Goal: Information Seeking & Learning: Learn about a topic

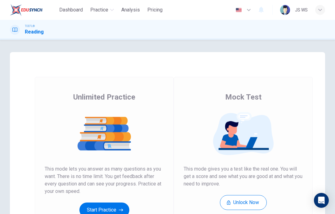
click at [118, 204] on button "Start Practice" at bounding box center [104, 210] width 50 height 15
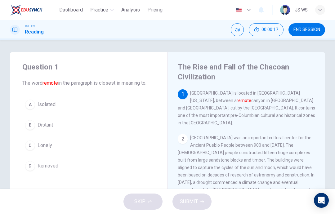
click at [108, 104] on button "A Isolated" at bounding box center [88, 105] width 133 height 16
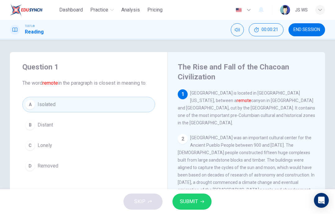
click at [202, 201] on icon "button" at bounding box center [202, 201] width 4 height 3
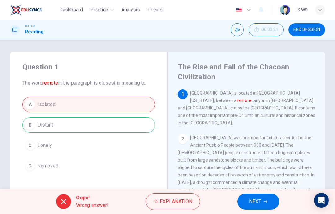
click at [260, 201] on span "NEXT" at bounding box center [255, 201] width 12 height 9
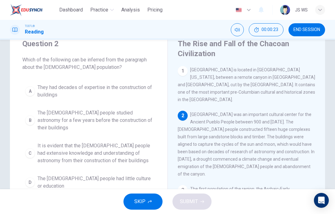
scroll to position [25, 0]
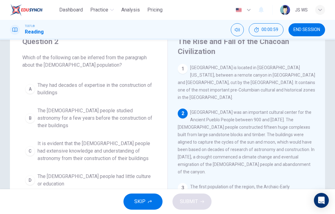
click at [126, 143] on span "It is evident that the Chacoan people had extensive knowledge and understanding…" at bounding box center [95, 151] width 115 height 22
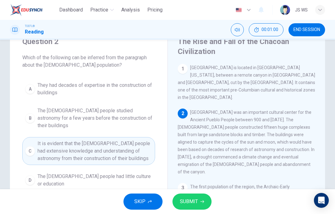
click at [200, 198] on button "SUBMIT" at bounding box center [191, 202] width 39 height 16
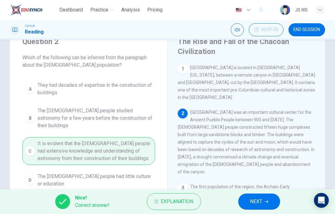
click at [273, 198] on button "NEXT" at bounding box center [259, 202] width 42 height 16
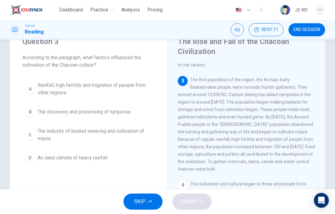
scroll to position [107, 0]
click at [130, 133] on span "The industry of basket-weaving and cultivation of maize" at bounding box center [95, 134] width 115 height 15
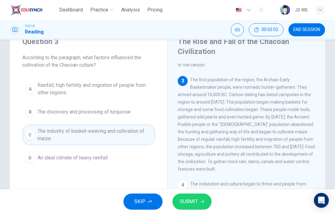
click at [193, 203] on span "SUBMIT" at bounding box center [189, 201] width 18 height 9
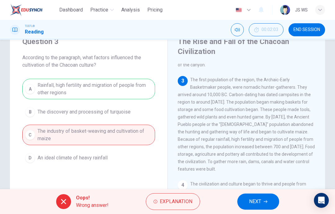
click at [263, 200] on button "NEXT" at bounding box center [258, 202] width 42 height 16
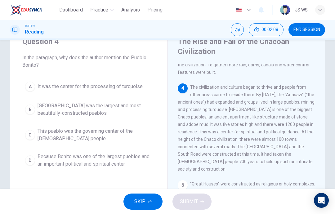
scroll to position [204, 0]
click at [129, 162] on span "Because Bonito was one of the largest pueblos and an important political and sp…" at bounding box center [95, 160] width 115 height 15
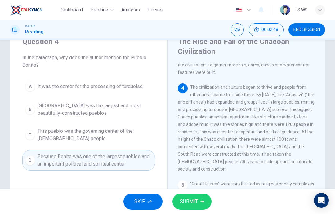
click at [197, 200] on span "SUBMIT" at bounding box center [189, 201] width 18 height 9
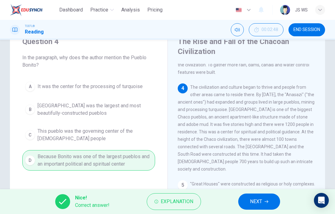
click at [266, 200] on icon "button" at bounding box center [267, 202] width 4 height 4
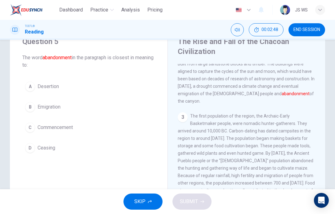
scroll to position [46, 0]
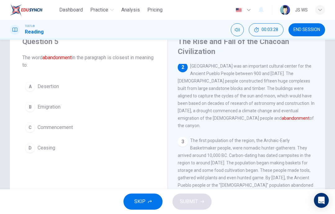
click at [71, 123] on button "C Commencement" at bounding box center [88, 128] width 133 height 16
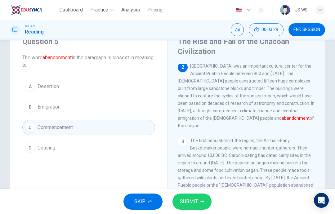
click at [199, 200] on button "SUBMIT" at bounding box center [191, 202] width 39 height 16
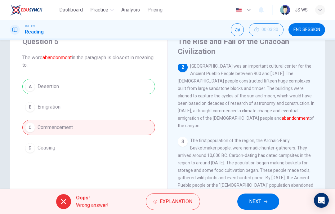
click at [269, 200] on button "NEXT" at bounding box center [258, 202] width 42 height 16
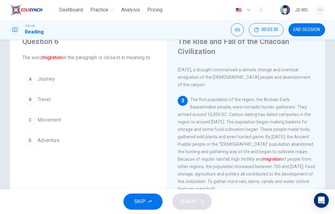
scroll to position [92, 0]
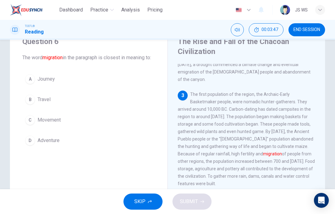
click at [121, 124] on button "C Movement" at bounding box center [88, 120] width 133 height 16
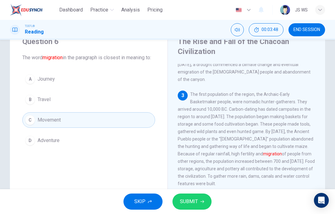
click at [196, 200] on span "SUBMIT" at bounding box center [189, 201] width 18 height 9
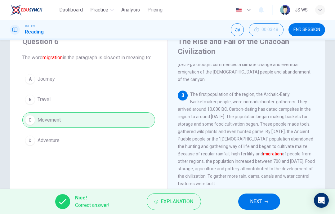
click at [262, 201] on button "NEXT" at bounding box center [259, 202] width 42 height 16
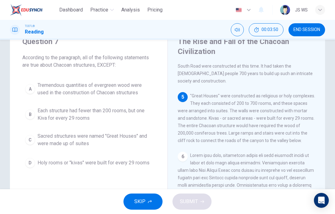
scroll to position [292, 0]
click at [119, 91] on span "Tremendous quantities of evergreen wood were used in the construction of Chacoa…" at bounding box center [95, 89] width 115 height 15
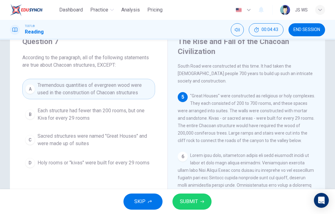
click at [201, 202] on icon "button" at bounding box center [202, 202] width 4 height 4
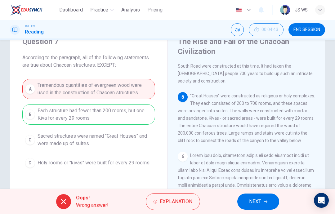
click at [261, 198] on button "NEXT" at bounding box center [258, 202] width 42 height 16
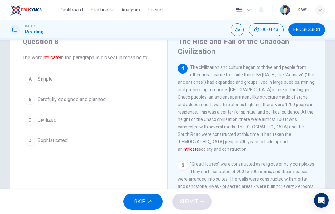
scroll to position [216, 0]
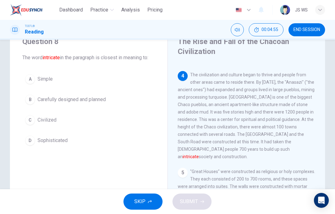
click at [75, 126] on button "C Civilized" at bounding box center [88, 120] width 133 height 16
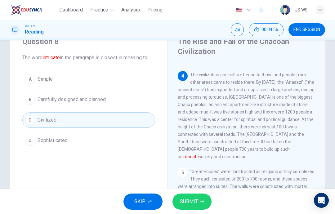
click at [193, 202] on span "SUBMIT" at bounding box center [189, 201] width 18 height 9
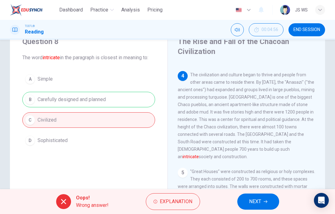
click at [260, 202] on span "NEXT" at bounding box center [255, 201] width 12 height 9
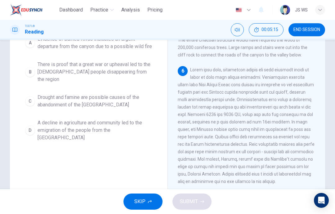
scroll to position [82, 0]
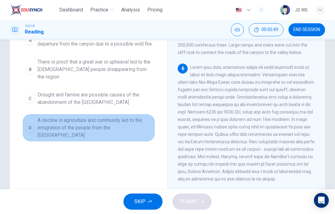
click at [115, 132] on button "D A decline in agriculture and community led to the emigration of the people fr…" at bounding box center [88, 128] width 133 height 28
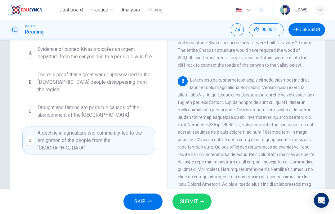
scroll to position [68, 0]
click at [195, 209] on button "SUBMIT" at bounding box center [191, 202] width 39 height 16
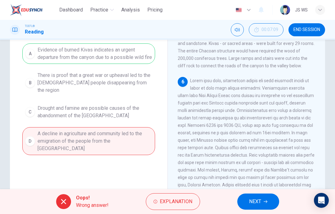
click at [257, 201] on span "NEXT" at bounding box center [255, 201] width 12 height 9
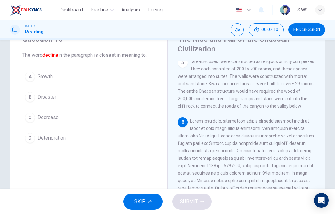
scroll to position [25, 0]
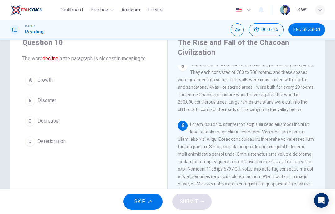
click at [116, 124] on button "C Decrease" at bounding box center [88, 121] width 133 height 16
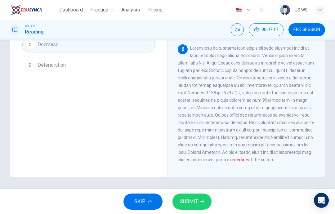
scroll to position [101, 0]
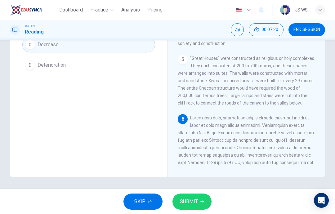
click at [193, 202] on span "SUBMIT" at bounding box center [189, 201] width 18 height 9
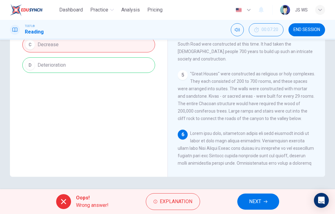
scroll to position [238, 0]
click at [256, 202] on span "NEXT" at bounding box center [255, 201] width 12 height 9
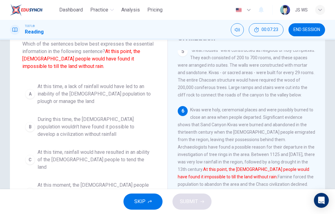
scroll to position [46, 0]
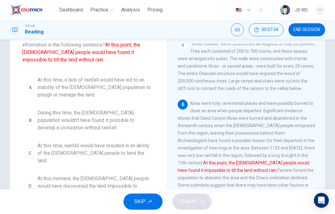
click at [132, 92] on span "At this time, a lack of rainfall would have led to an inability of the Anasazi …" at bounding box center [95, 87] width 115 height 22
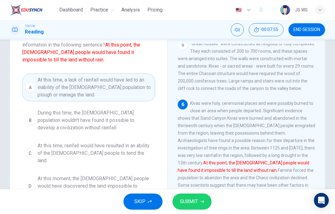
click at [188, 209] on button "SUBMIT" at bounding box center [191, 202] width 39 height 16
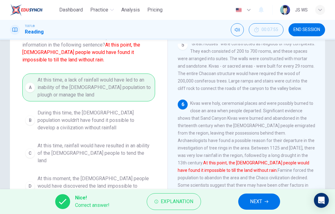
click at [273, 203] on button "NEXT" at bounding box center [259, 202] width 42 height 16
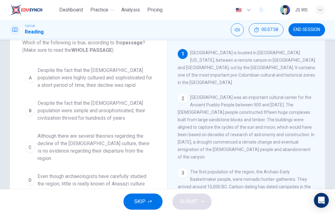
scroll to position [41, 0]
click at [121, 83] on span "Despite the fact that the Anasazi population were highly cultured and sophistic…" at bounding box center [95, 77] width 115 height 22
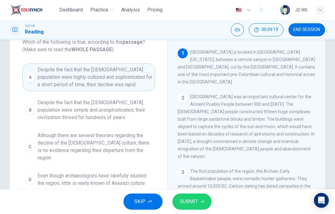
click at [199, 198] on button "SUBMIT" at bounding box center [191, 202] width 39 height 16
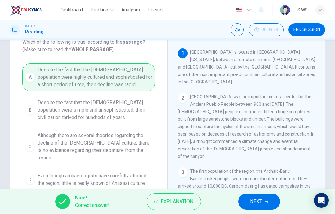
click at [262, 202] on span "NEXT" at bounding box center [256, 201] width 12 height 9
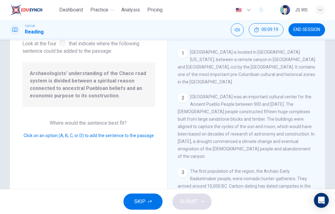
scroll to position [199, 0]
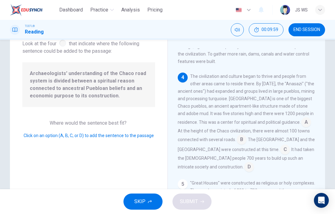
click at [280, 145] on input at bounding box center [285, 150] width 10 height 10
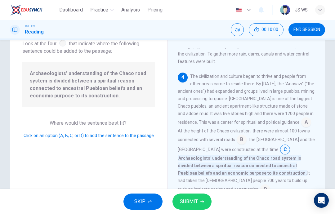
click at [200, 198] on button "SUBMIT" at bounding box center [191, 202] width 39 height 16
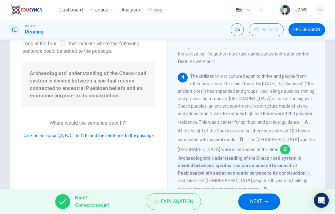
click at [267, 196] on button "NEXT" at bounding box center [259, 202] width 42 height 16
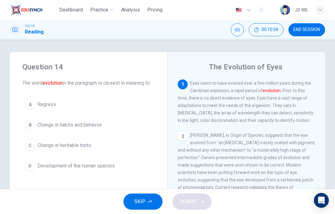
click at [306, 27] on span "END SESSION" at bounding box center [306, 29] width 27 height 5
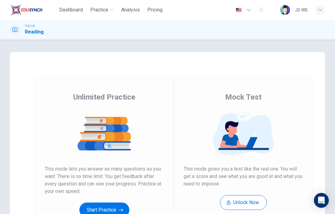
click at [116, 207] on button "Start Practice" at bounding box center [104, 210] width 50 height 15
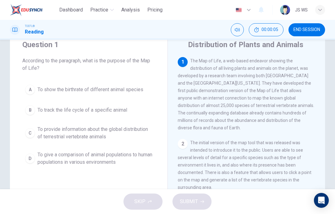
scroll to position [22, 0]
click at [132, 136] on span "To provide information about the global distribution of terrestrial vertebrate …" at bounding box center [95, 133] width 115 height 15
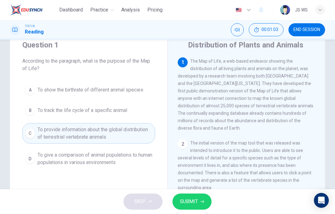
click at [201, 196] on button "SUBMIT" at bounding box center [191, 202] width 39 height 16
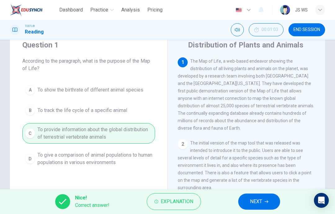
click at [271, 200] on button "NEXT" at bounding box center [259, 202] width 42 height 16
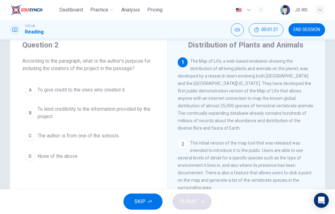
click at [87, 160] on button "D None of the above" at bounding box center [88, 157] width 133 height 16
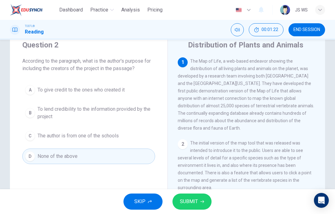
click at [202, 194] on button "SUBMIT" at bounding box center [191, 202] width 39 height 16
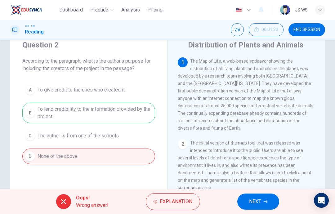
click at [267, 199] on button "NEXT" at bounding box center [258, 202] width 42 height 16
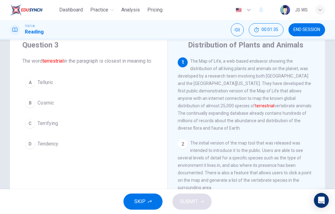
click at [93, 131] on button "C Terrifying" at bounding box center [88, 124] width 133 height 16
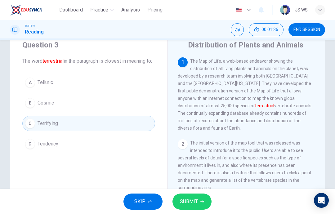
click at [81, 152] on button "D Tendency" at bounding box center [88, 144] width 133 height 16
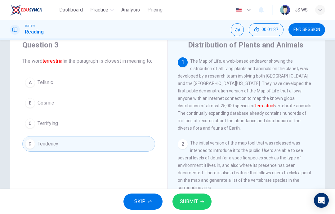
click at [206, 198] on button "SUBMIT" at bounding box center [191, 202] width 39 height 16
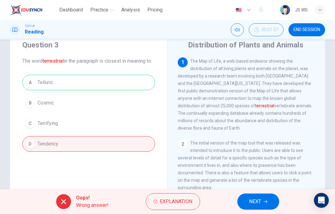
click at [270, 199] on button "NEXT" at bounding box center [258, 202] width 42 height 16
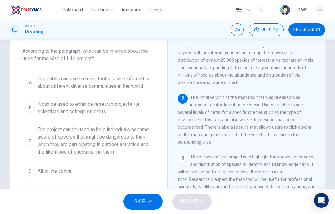
scroll to position [31, 0]
click at [64, 176] on span "All of the above" at bounding box center [55, 171] width 34 height 7
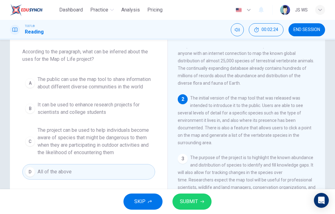
click at [192, 201] on span "SUBMIT" at bounding box center [189, 201] width 18 height 9
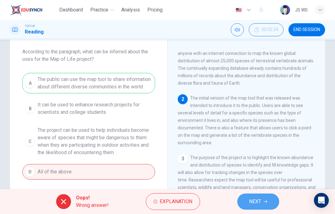
click at [268, 199] on button "NEXT" at bounding box center [258, 202] width 42 height 16
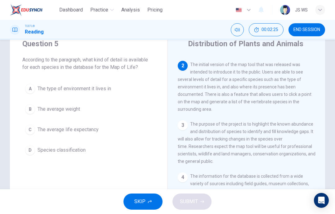
scroll to position [22, 0]
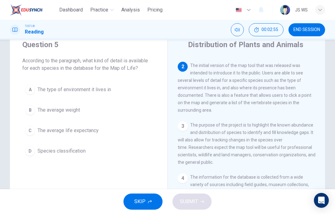
click at [101, 153] on button "D Species classification" at bounding box center [88, 151] width 133 height 16
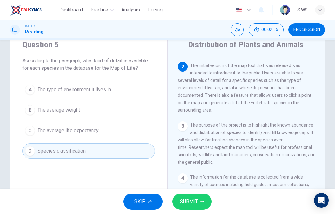
click at [194, 200] on span "SUBMIT" at bounding box center [189, 201] width 18 height 9
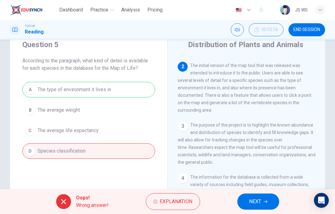
click at [262, 199] on button "NEXT" at bounding box center [258, 202] width 42 height 16
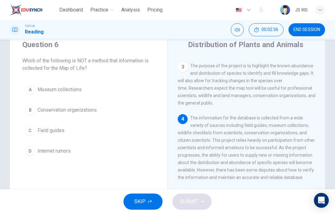
scroll to position [146, 0]
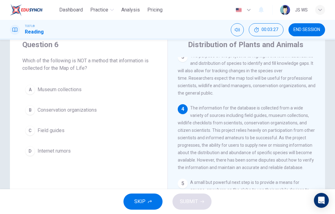
click at [91, 151] on button "D Internet rumors" at bounding box center [88, 151] width 133 height 16
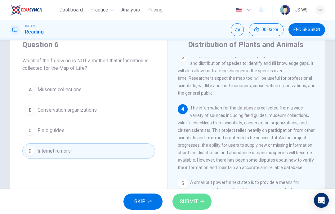
click at [198, 203] on button "SUBMIT" at bounding box center [191, 202] width 39 height 16
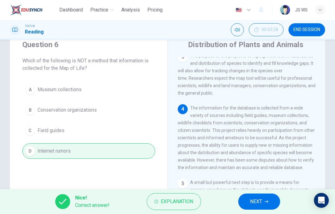
click at [256, 200] on span "NEXT" at bounding box center [256, 201] width 12 height 9
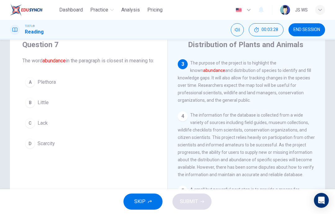
scroll to position [139, 0]
click at [129, 90] on button "A Plethora" at bounding box center [88, 82] width 133 height 16
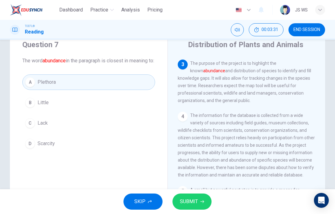
click at [191, 199] on span "SUBMIT" at bounding box center [189, 201] width 18 height 9
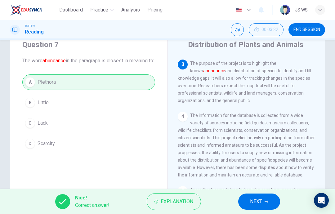
click at [265, 196] on button "NEXT" at bounding box center [259, 202] width 42 height 16
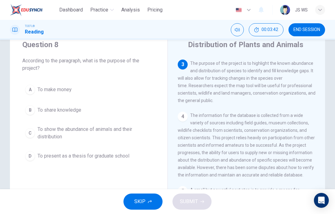
click at [133, 131] on span "To show the abundance of animals and their distribution" at bounding box center [95, 133] width 115 height 15
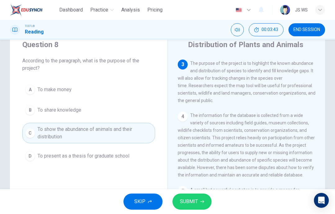
click at [190, 201] on span "SUBMIT" at bounding box center [189, 201] width 18 height 9
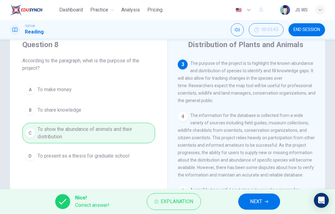
click at [267, 199] on button "NEXT" at bounding box center [259, 202] width 42 height 16
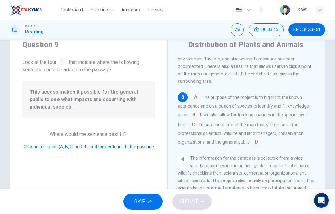
scroll to position [108, 0]
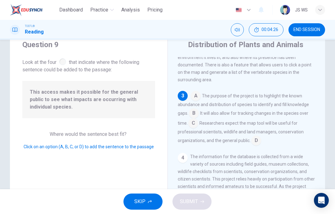
click at [195, 110] on input at bounding box center [194, 114] width 10 height 10
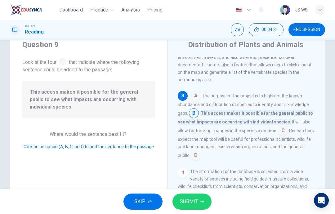
click at [200, 199] on button "SUBMIT" at bounding box center [191, 202] width 39 height 16
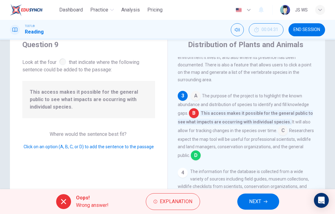
click at [266, 192] on div "Oops! Wrong answer! Explanation NEXT" at bounding box center [167, 201] width 335 height 25
click at [264, 208] on button "NEXT" at bounding box center [258, 202] width 42 height 16
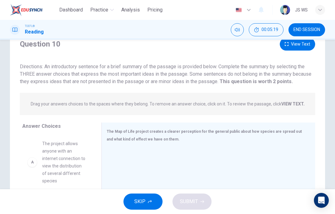
scroll to position [19, 0]
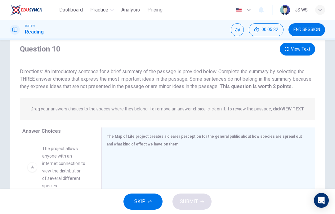
click at [306, 47] on button "View Text" at bounding box center [297, 49] width 35 height 13
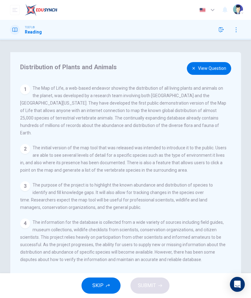
scroll to position [0, 0]
click at [197, 66] on button "View Question" at bounding box center [209, 68] width 44 height 13
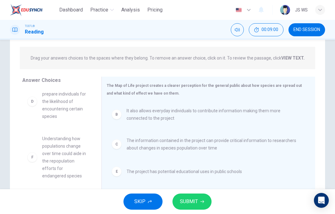
scroll to position [71, 0]
click at [197, 203] on span "SUBMIT" at bounding box center [189, 201] width 18 height 9
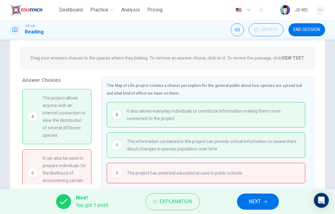
scroll to position [0, 0]
click at [258, 206] on button "NEXT" at bounding box center [258, 202] width 42 height 16
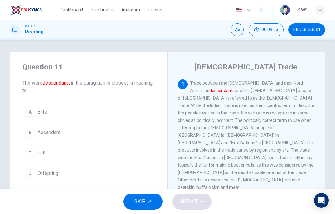
click at [312, 30] on span "END SESSION" at bounding box center [306, 29] width 27 height 5
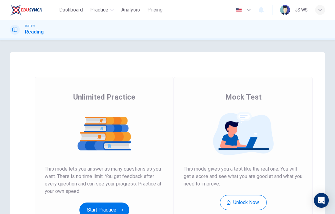
click at [119, 212] on icon "button" at bounding box center [121, 210] width 4 height 6
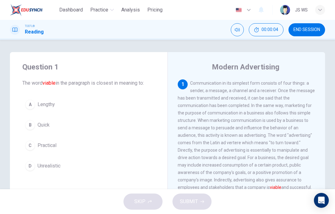
click at [133, 149] on button "C Practical" at bounding box center [88, 146] width 133 height 16
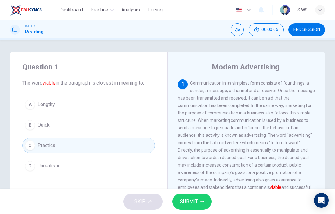
click at [196, 201] on span "SUBMIT" at bounding box center [189, 201] width 18 height 9
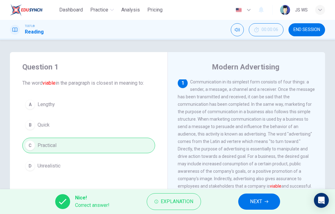
click at [261, 200] on span "NEXT" at bounding box center [256, 201] width 12 height 9
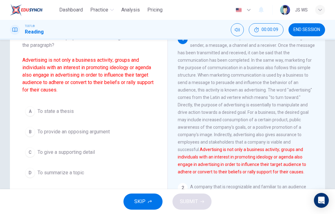
scroll to position [40, 0]
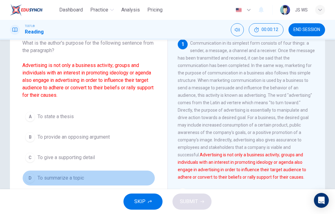
click at [122, 181] on button "D To summarize a topic" at bounding box center [88, 178] width 133 height 16
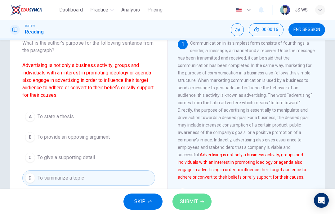
click at [198, 198] on button "SUBMIT" at bounding box center [191, 202] width 39 height 16
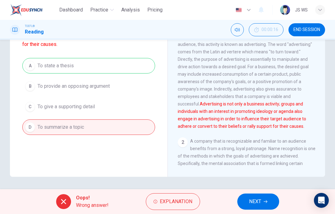
scroll to position [91, 0]
click at [258, 202] on span "NEXT" at bounding box center [255, 201] width 12 height 9
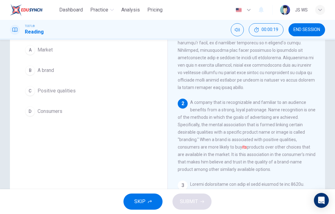
scroll to position [50, 0]
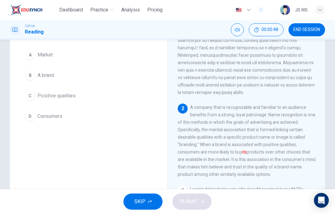
click at [50, 73] on span "A brand" at bounding box center [46, 75] width 16 height 7
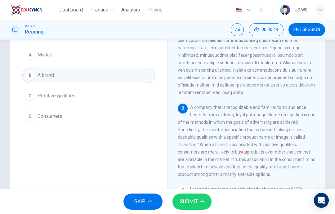
click at [199, 201] on button "SUBMIT" at bounding box center [191, 202] width 39 height 16
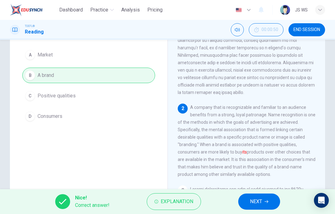
click at [262, 202] on span "NEXT" at bounding box center [256, 201] width 12 height 9
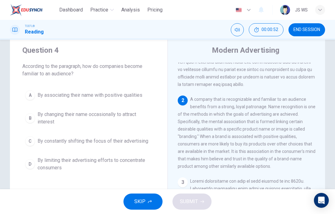
scroll to position [22, 0]
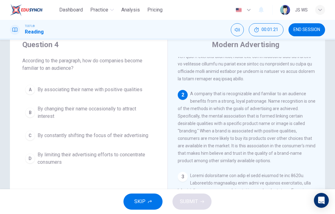
click at [142, 91] on span "By associating their name with positive qualities" at bounding box center [90, 89] width 105 height 7
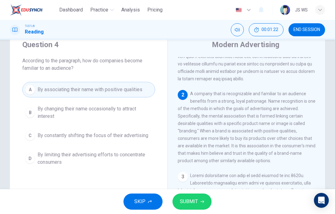
click at [200, 200] on icon "button" at bounding box center [202, 202] width 4 height 4
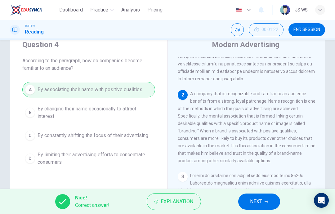
click at [254, 196] on button "NEXT" at bounding box center [259, 202] width 42 height 16
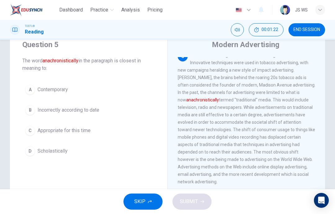
scroll to position [255, 0]
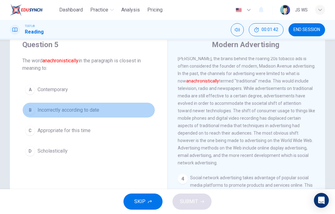
click at [154, 108] on button "B Incorrectly according to date" at bounding box center [88, 110] width 133 height 16
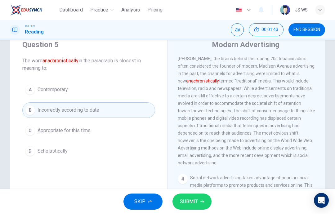
click at [141, 131] on button "C Appropriate for this time" at bounding box center [88, 131] width 133 height 16
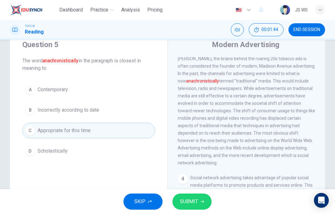
click at [195, 200] on span "SUBMIT" at bounding box center [189, 201] width 18 height 9
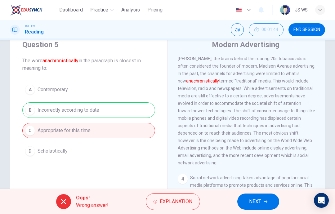
click at [263, 201] on button "NEXT" at bounding box center [258, 202] width 42 height 16
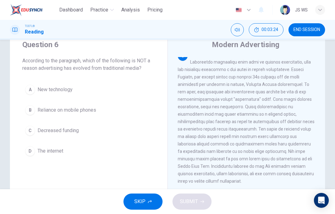
scroll to position [237, 0]
click at [139, 132] on button "C Decreased funding" at bounding box center [88, 131] width 133 height 16
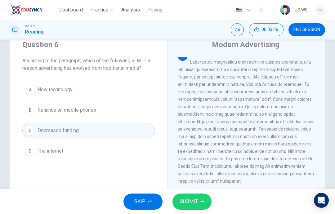
click at [197, 202] on span "SUBMIT" at bounding box center [189, 201] width 18 height 9
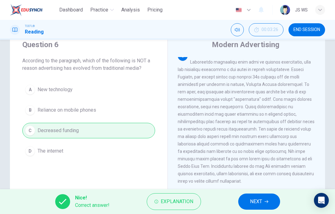
click at [259, 199] on span "NEXT" at bounding box center [256, 201] width 12 height 9
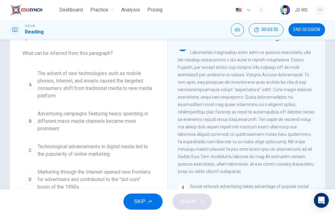
scroll to position [30, 0]
click at [101, 76] on span "The advent of new technologies such as mobile phones, Internet, and emails caus…" at bounding box center [95, 84] width 115 height 30
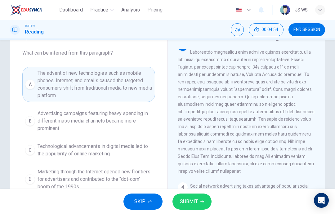
click at [194, 201] on span "SUBMIT" at bounding box center [189, 201] width 18 height 9
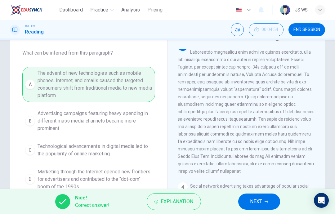
click at [260, 208] on button "NEXT" at bounding box center [259, 202] width 42 height 16
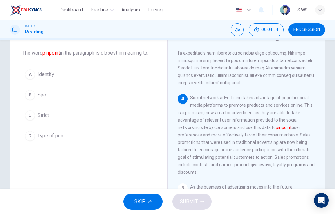
scroll to position [348, 0]
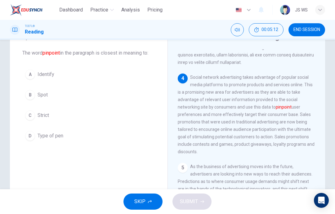
click at [138, 74] on button "A Identify" at bounding box center [88, 75] width 133 height 16
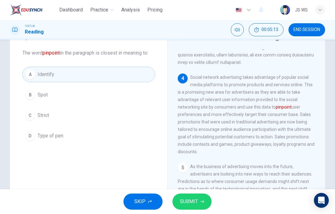
click at [201, 201] on icon "button" at bounding box center [202, 202] width 4 height 4
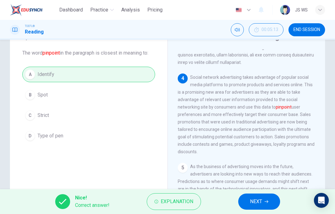
click at [267, 199] on button "NEXT" at bounding box center [259, 202] width 42 height 16
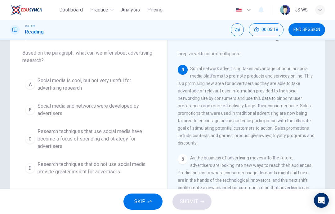
scroll to position [357, 0]
click at [52, 130] on span "Research techniques that use social media have become a focus of spending and s…" at bounding box center [95, 139] width 115 height 22
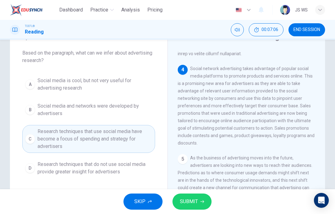
click at [193, 203] on span "SUBMIT" at bounding box center [189, 201] width 18 height 9
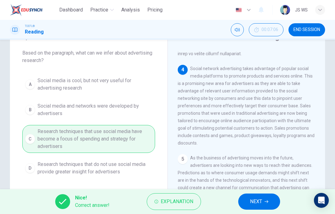
click at [261, 201] on span "NEXT" at bounding box center [256, 201] width 12 height 9
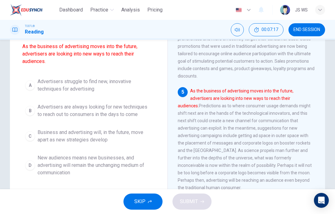
scroll to position [58, 0]
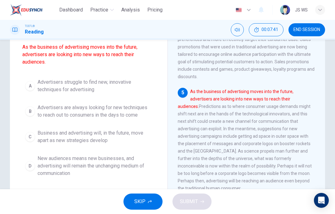
click at [117, 113] on span "Advertisers are always looking for new techniques to reach out to consumers in …" at bounding box center [95, 111] width 115 height 15
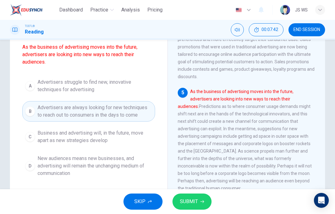
click at [188, 198] on span "SUBMIT" at bounding box center [189, 201] width 18 height 9
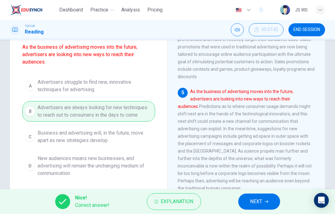
click at [263, 190] on div "Nice! Correct answer! Explanation NEXT" at bounding box center [167, 201] width 335 height 25
click at [260, 199] on span "NEXT" at bounding box center [256, 201] width 12 height 9
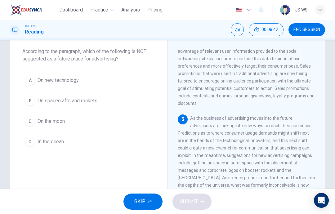
scroll to position [32, 0]
click at [94, 147] on button "D In the ocean" at bounding box center [88, 142] width 133 height 16
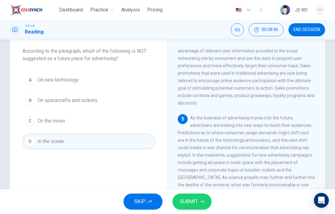
click at [195, 200] on span "SUBMIT" at bounding box center [189, 201] width 18 height 9
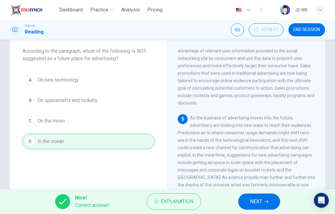
click at [260, 199] on span "NEXT" at bounding box center [256, 201] width 12 height 9
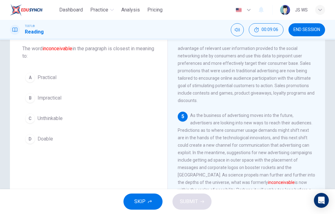
scroll to position [35, 0]
click at [130, 123] on button "C Unthinkable" at bounding box center [88, 118] width 133 height 16
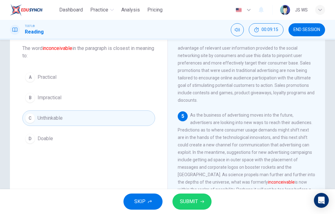
click at [196, 201] on span "SUBMIT" at bounding box center [189, 201] width 18 height 9
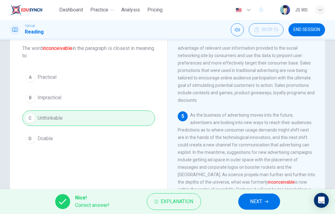
click at [257, 205] on span "NEXT" at bounding box center [256, 201] width 12 height 9
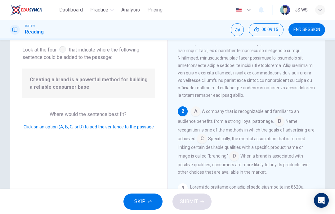
scroll to position [108, 0]
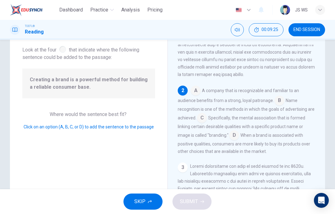
click at [234, 141] on input at bounding box center [234, 136] width 10 height 10
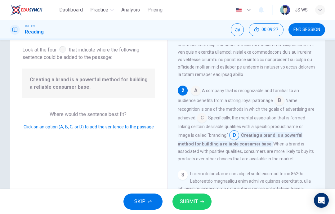
click at [200, 204] on button "SUBMIT" at bounding box center [191, 202] width 39 height 16
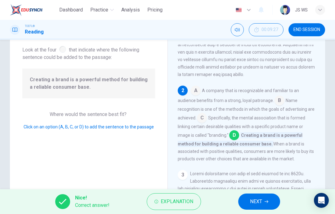
click at [267, 203] on button "NEXT" at bounding box center [259, 202] width 42 height 16
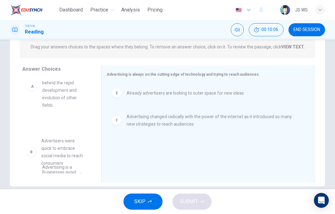
scroll to position [19, 0]
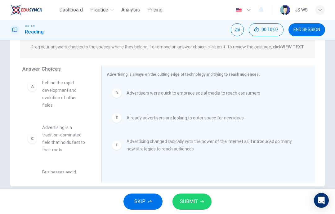
click at [197, 200] on span "SUBMIT" at bounding box center [189, 201] width 18 height 9
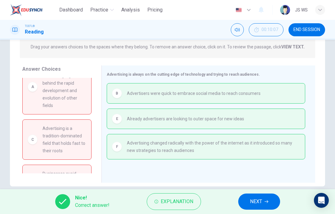
click at [261, 198] on span "NEXT" at bounding box center [256, 201] width 12 height 9
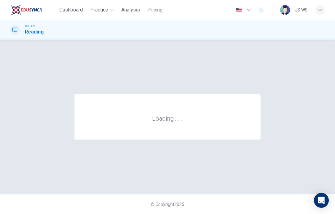
scroll to position [0, 0]
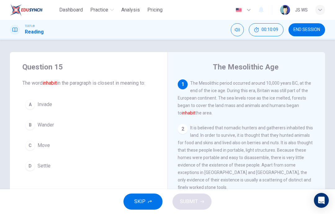
click at [317, 31] on span "END SESSION" at bounding box center [306, 29] width 27 height 5
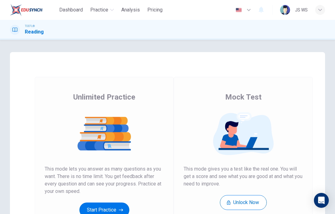
click at [112, 203] on button "Start Practice" at bounding box center [104, 210] width 50 height 15
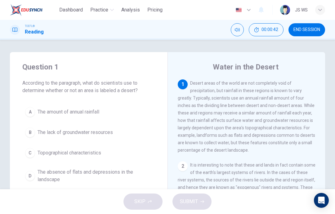
click at [96, 119] on button "A The amount of annual rainfall" at bounding box center [88, 112] width 133 height 16
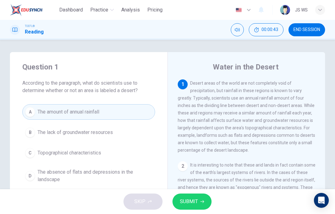
click at [196, 201] on span "SUBMIT" at bounding box center [189, 201] width 18 height 9
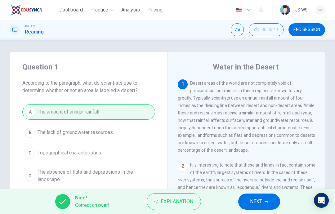
click at [261, 203] on span "NEXT" at bounding box center [256, 201] width 12 height 9
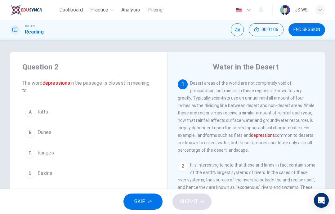
click at [106, 149] on button "C Ranges" at bounding box center [88, 153] width 133 height 16
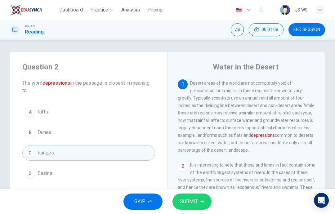
click at [195, 201] on span "SUBMIT" at bounding box center [189, 201] width 18 height 9
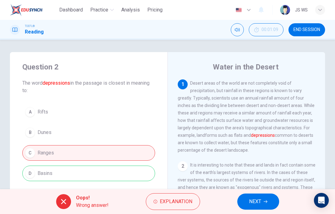
click at [249, 201] on span "NEXT" at bounding box center [255, 201] width 12 height 9
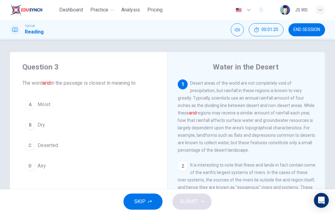
click at [144, 104] on button "A Moist" at bounding box center [88, 105] width 133 height 16
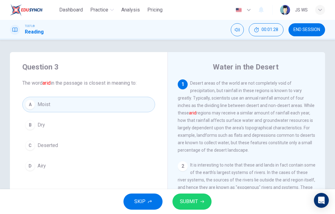
click at [195, 200] on span "SUBMIT" at bounding box center [189, 201] width 18 height 9
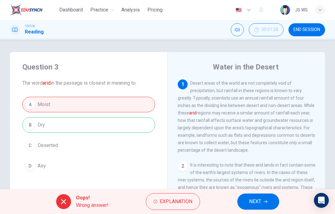
click at [254, 208] on button "NEXT" at bounding box center [258, 202] width 42 height 16
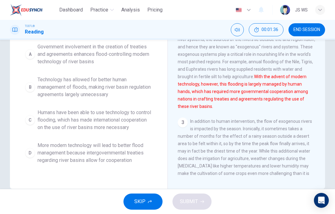
scroll to position [78, 0]
click at [131, 162] on span "More modern technology will lead to better flood management because intergovern…" at bounding box center [95, 153] width 115 height 22
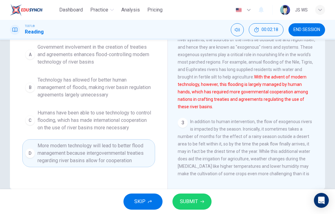
click at [195, 199] on span "SUBMIT" at bounding box center [189, 201] width 18 height 9
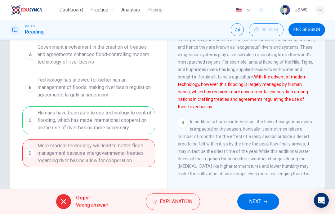
click at [258, 197] on button "NEXT" at bounding box center [258, 202] width 42 height 16
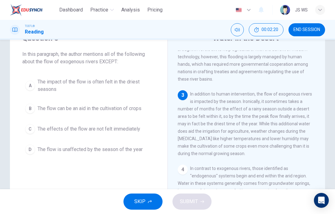
scroll to position [29, 0]
click at [141, 134] on button "C The effects of the flow are not felt immediately" at bounding box center [88, 130] width 133 height 16
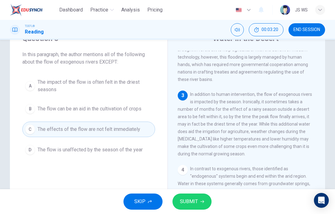
click at [190, 203] on span "SUBMIT" at bounding box center [189, 201] width 18 height 9
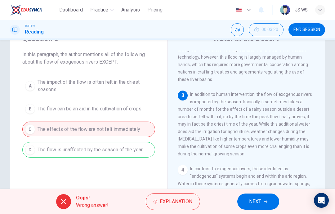
click at [257, 200] on span "NEXT" at bounding box center [255, 201] width 12 height 9
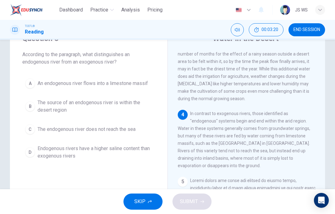
scroll to position [201, 0]
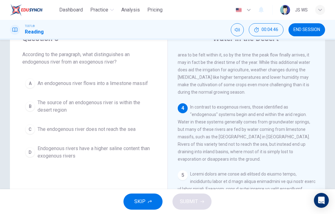
click at [133, 83] on span "An endogenous river flows into a limestone massif" at bounding box center [93, 83] width 110 height 7
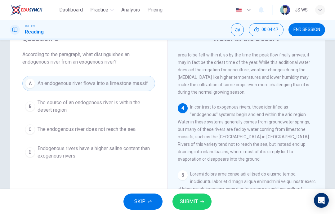
click at [196, 194] on button "SUBMIT" at bounding box center [191, 202] width 39 height 16
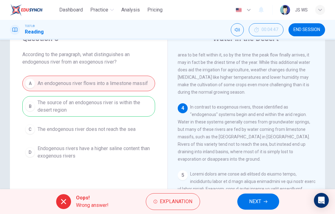
click at [264, 203] on icon "button" at bounding box center [266, 202] width 4 height 4
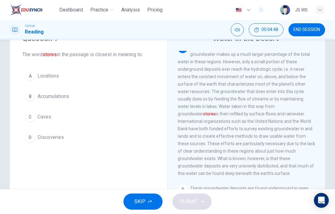
scroll to position [328, 0]
click at [142, 119] on button "C Caves" at bounding box center [88, 117] width 133 height 16
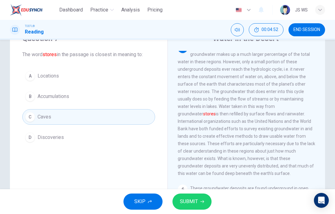
click at [200, 204] on button "SUBMIT" at bounding box center [191, 202] width 39 height 16
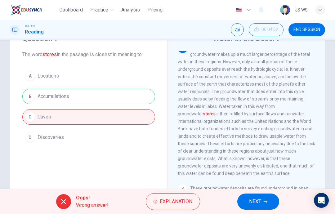
click at [259, 199] on span "NEXT" at bounding box center [255, 201] width 12 height 9
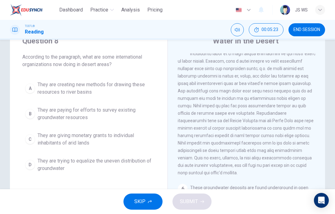
scroll to position [331, 0]
click at [152, 166] on button "D They are trying to equalize the uneven distribution of groundwater" at bounding box center [88, 164] width 133 height 20
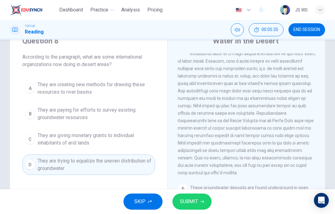
click at [198, 204] on button "SUBMIT" at bounding box center [191, 202] width 39 height 16
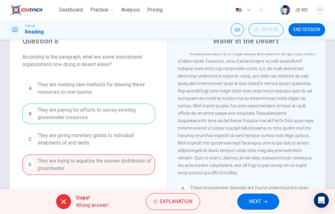
click at [266, 208] on button "NEXT" at bounding box center [258, 202] width 42 height 16
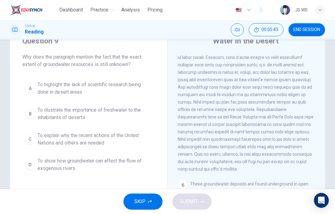
scroll to position [335, 0]
click at [151, 112] on span "To illustrate the importance of freshwater to the inhabitants of deserts" at bounding box center [95, 113] width 115 height 15
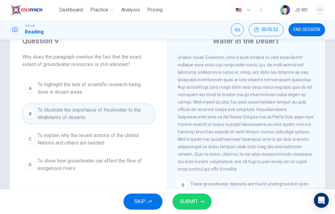
click at [142, 138] on span "To explain why the recent actions of the United Nations and others are needed" at bounding box center [95, 139] width 115 height 15
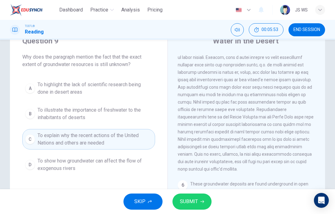
click at [197, 199] on span "SUBMIT" at bounding box center [189, 201] width 18 height 9
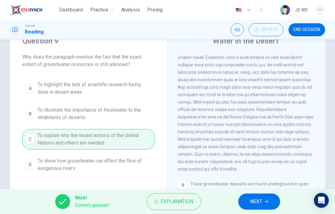
click at [257, 200] on span "NEXT" at bounding box center [256, 201] width 12 height 9
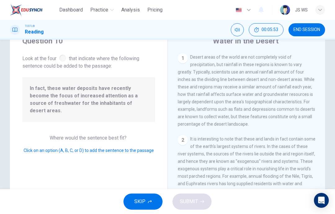
scroll to position [345, 0]
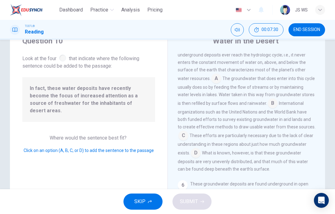
click at [201, 150] on input at bounding box center [196, 154] width 10 height 10
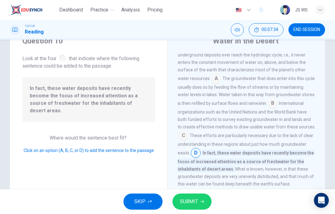
click at [188, 131] on input at bounding box center [183, 136] width 10 height 10
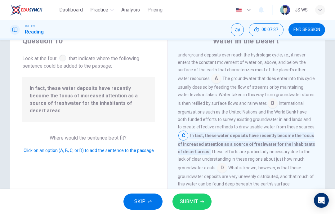
click at [197, 202] on span "SUBMIT" at bounding box center [189, 201] width 18 height 9
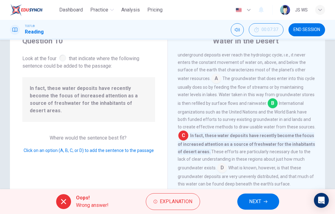
click at [259, 201] on span "NEXT" at bounding box center [255, 201] width 12 height 9
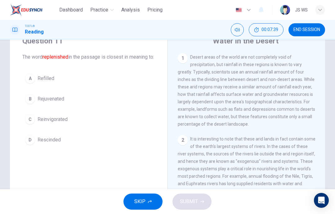
click at [315, 29] on span "END SESSION" at bounding box center [306, 29] width 27 height 5
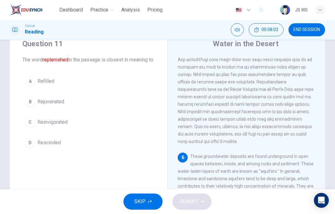
scroll to position [22, 0]
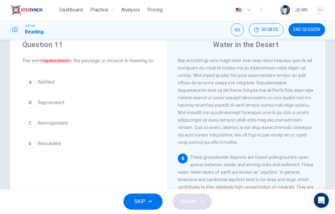
click at [144, 110] on button "B Rejuvenated" at bounding box center [88, 103] width 133 height 16
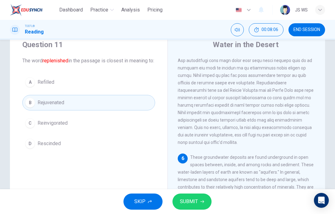
click at [198, 200] on button "SUBMIT" at bounding box center [191, 202] width 39 height 16
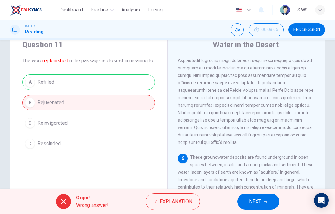
click at [256, 202] on span "NEXT" at bounding box center [255, 201] width 12 height 9
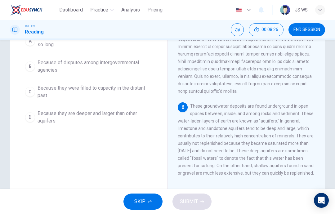
scroll to position [73, 0]
click at [146, 118] on span "Because they are deeper and larger than other aquifers" at bounding box center [95, 117] width 115 height 15
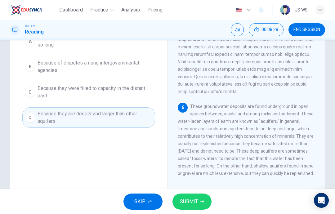
click at [202, 202] on icon "button" at bounding box center [202, 201] width 4 height 3
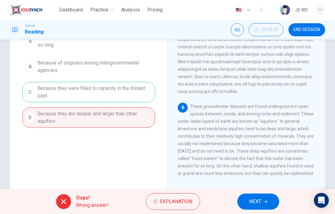
click at [255, 202] on span "NEXT" at bounding box center [255, 201] width 12 height 9
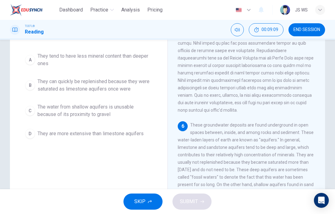
scroll to position [55, 0]
click at [149, 87] on span "They can quickly be replenished because they were saturated as limestone aquife…" at bounding box center [95, 85] width 115 height 15
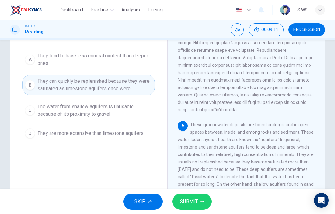
click at [195, 206] on span "SUBMIT" at bounding box center [189, 201] width 18 height 9
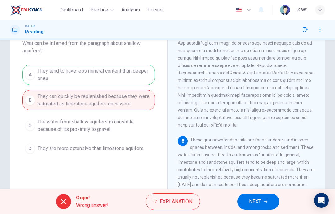
scroll to position [38, 0]
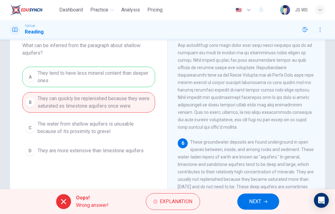
click at [270, 195] on button "NEXT" at bounding box center [258, 202] width 42 height 16
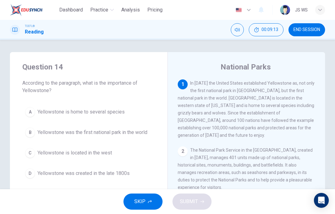
click at [315, 28] on span "END SESSION" at bounding box center [306, 29] width 27 height 5
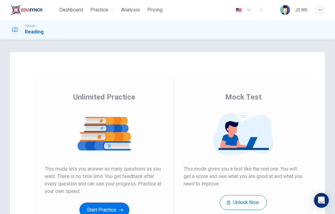
click at [116, 204] on button "Start Practice" at bounding box center [104, 210] width 50 height 15
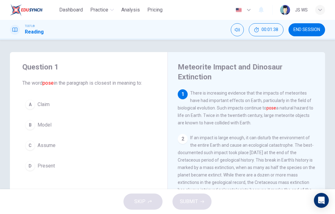
click at [33, 124] on div "B" at bounding box center [30, 125] width 10 height 10
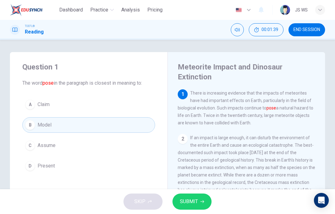
click at [199, 200] on button "SUBMIT" at bounding box center [191, 202] width 39 height 16
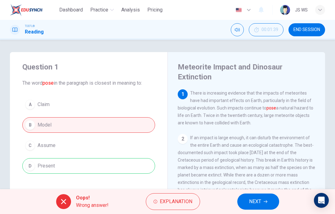
click at [264, 196] on button "NEXT" at bounding box center [258, 202] width 42 height 16
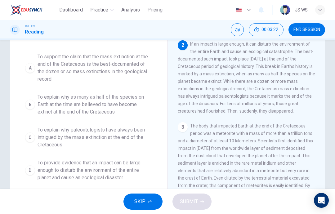
scroll to position [60, 0]
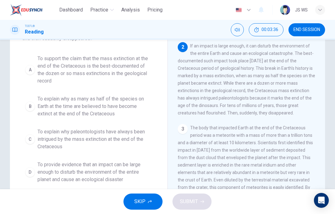
click at [51, 69] on span "To support the claim that the mass extinction at the end of the Cretaceous is t…" at bounding box center [95, 70] width 115 height 30
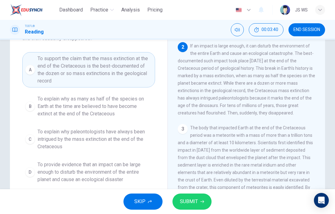
click at [194, 200] on span "SUBMIT" at bounding box center [189, 201] width 18 height 9
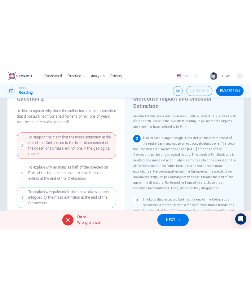
scroll to position [26, 0]
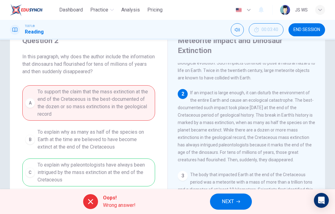
click at [3, 211] on div "Oops! Wrong answer! NEXT" at bounding box center [167, 201] width 335 height 25
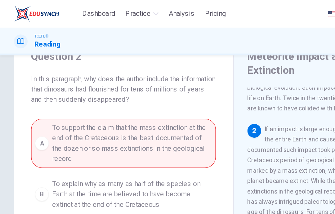
scroll to position [19, 0]
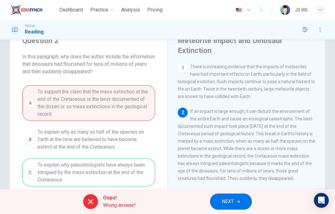
click at [234, 200] on button "NEXT" at bounding box center [231, 202] width 42 height 16
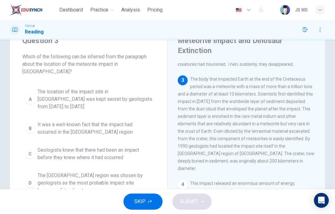
scroll to position [114, 0]
click at [138, 172] on span "The [GEOGRAPHIC_DATA] region was chosen by geologists as the most probable impa…" at bounding box center [95, 183] width 115 height 22
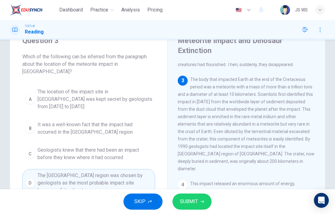
click at [199, 201] on button "SUBMIT" at bounding box center [191, 202] width 39 height 16
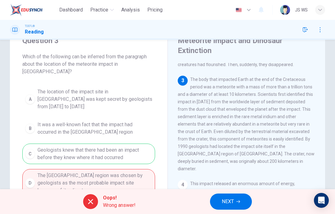
click at [233, 191] on div "Oops! Wrong answer! NEXT" at bounding box center [167, 201] width 335 height 25
click at [224, 198] on span "NEXT" at bounding box center [228, 201] width 12 height 9
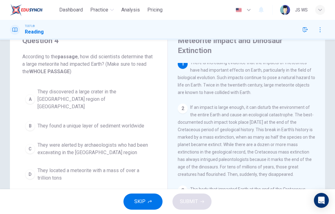
scroll to position [0, 0]
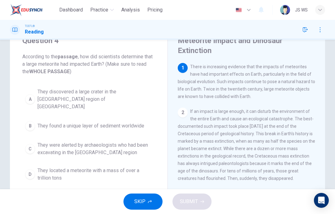
click at [137, 169] on span "They located a meteorite with a mass of over a trillion tons" at bounding box center [95, 174] width 115 height 15
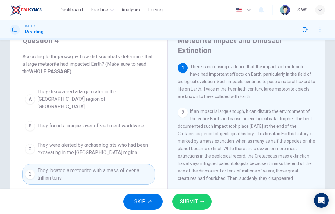
click at [191, 203] on span "SUBMIT" at bounding box center [189, 201] width 18 height 9
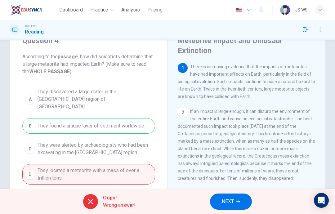
click at [231, 200] on span "NEXT" at bounding box center [228, 201] width 12 height 9
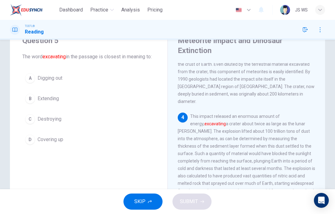
scroll to position [216, 0]
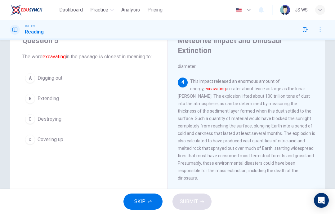
click at [70, 85] on button "A Digging out" at bounding box center [88, 78] width 133 height 16
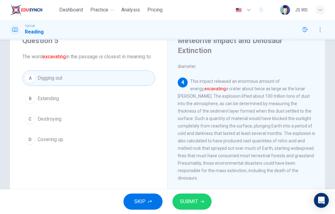
click at [124, 126] on button "C Destroying" at bounding box center [88, 119] width 133 height 16
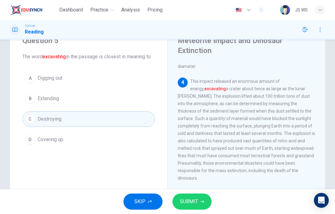
click at [198, 200] on button "SUBMIT" at bounding box center [191, 202] width 39 height 16
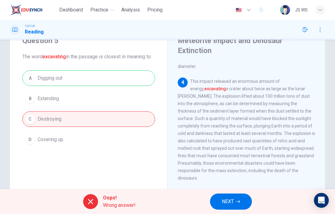
click at [241, 199] on button "NEXT" at bounding box center [231, 202] width 42 height 16
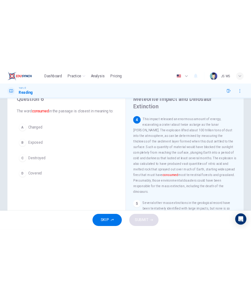
scroll to position [232, 0]
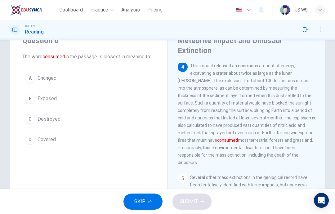
click at [132, 147] on button "D Covered" at bounding box center [88, 140] width 133 height 16
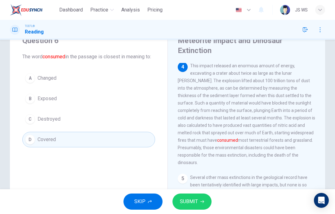
click at [198, 209] on button "SUBMIT" at bounding box center [191, 202] width 39 height 16
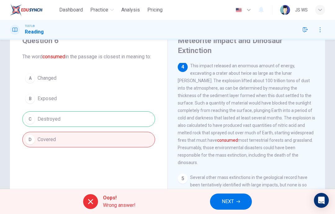
click at [231, 209] on button "NEXT" at bounding box center [231, 202] width 42 height 16
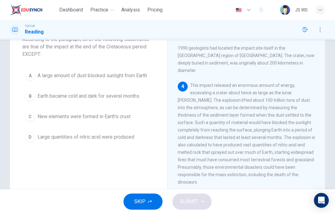
scroll to position [195, 0]
click at [136, 116] on button "C New elements were formed in Earth's crust" at bounding box center [88, 117] width 133 height 16
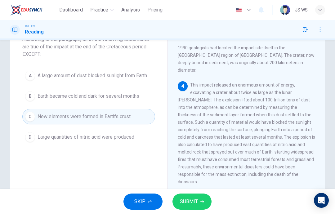
click at [193, 208] on button "SUBMIT" at bounding box center [191, 202] width 39 height 16
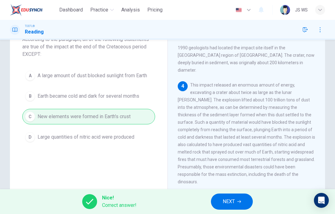
click at [234, 202] on span "NEXT" at bounding box center [229, 201] width 12 height 9
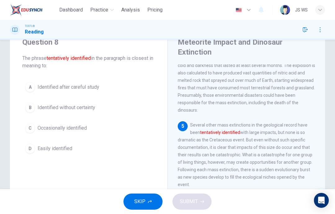
scroll to position [24, 0]
click at [130, 87] on button "A Identified after careful study" at bounding box center [88, 88] width 133 height 16
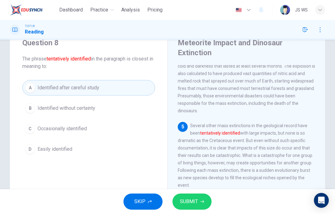
click at [190, 203] on span "SUBMIT" at bounding box center [189, 201] width 18 height 9
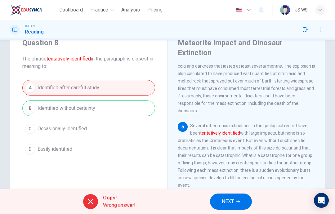
click at [233, 209] on button "NEXT" at bounding box center [231, 202] width 42 height 16
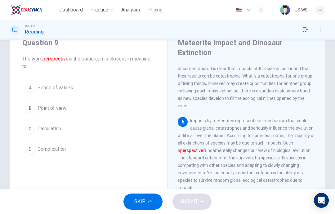
scroll to position [371, 0]
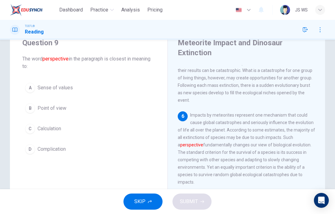
click at [129, 85] on button "A Sense of values" at bounding box center [88, 88] width 133 height 16
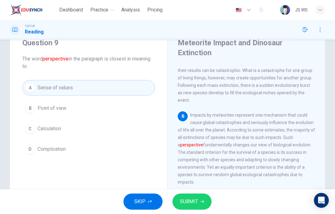
click at [193, 202] on span "SUBMIT" at bounding box center [189, 201] width 18 height 9
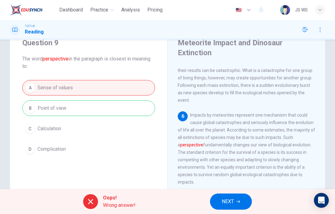
click at [234, 207] on button "NEXT" at bounding box center [231, 202] width 42 height 16
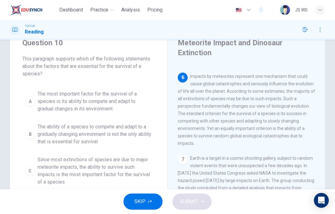
scroll to position [21, 0]
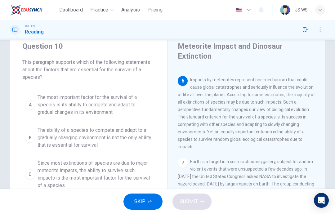
click at [118, 141] on span "The ability of a species to compete and adapt to a gradually changing environme…" at bounding box center [95, 138] width 115 height 22
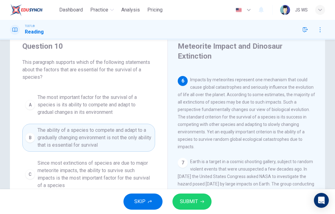
click at [197, 201] on span "SUBMIT" at bounding box center [189, 201] width 18 height 9
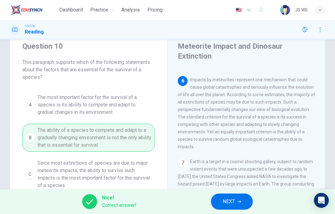
click at [234, 201] on span "NEXT" at bounding box center [229, 201] width 12 height 9
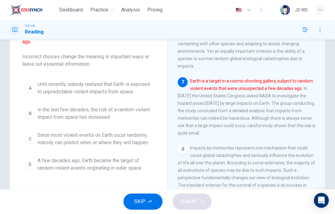
scroll to position [82, 0]
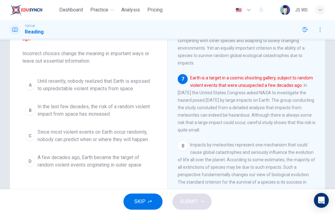
click at [140, 81] on span "Until recently, nobody realized that Earth is exposed to unpredictable violent …" at bounding box center [95, 85] width 115 height 15
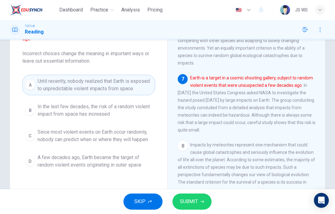
click at [194, 199] on span "SUBMIT" at bounding box center [189, 201] width 18 height 9
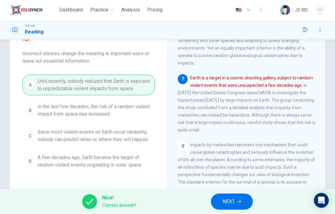
click at [240, 202] on icon "button" at bounding box center [239, 201] width 4 height 3
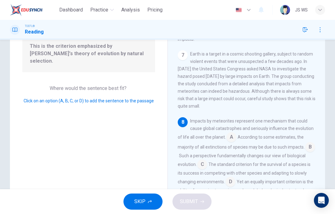
scroll to position [68, 0]
click at [232, 178] on input at bounding box center [231, 183] width 10 height 10
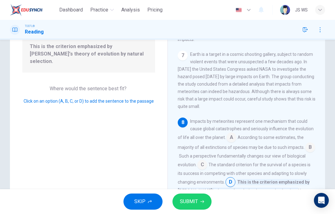
click at [196, 200] on span "SUBMIT" at bounding box center [189, 201] width 18 height 9
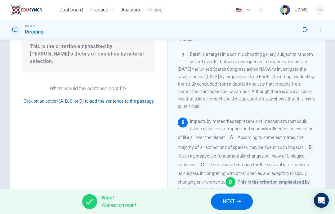
click at [235, 204] on button "NEXT" at bounding box center [232, 202] width 42 height 16
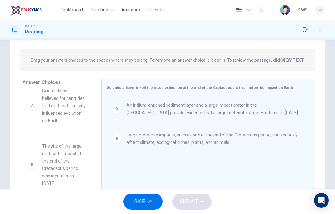
scroll to position [0, 0]
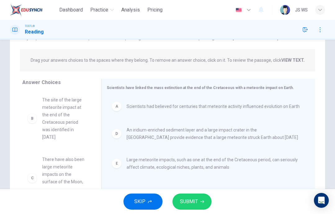
click at [199, 200] on button "SUBMIT" at bounding box center [191, 202] width 39 height 16
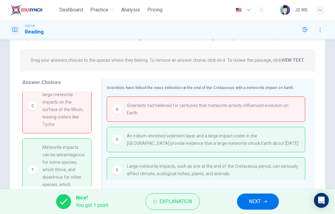
scroll to position [73, 0]
click at [265, 199] on button "NEXT" at bounding box center [258, 202] width 42 height 16
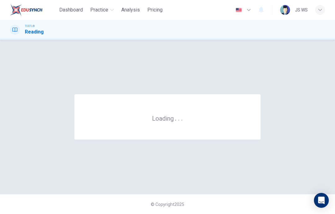
scroll to position [0, 0]
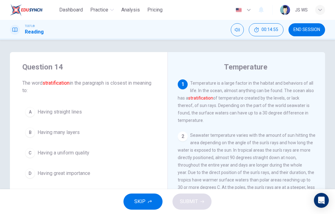
click at [309, 33] on button "END SESSION" at bounding box center [306, 29] width 37 height 13
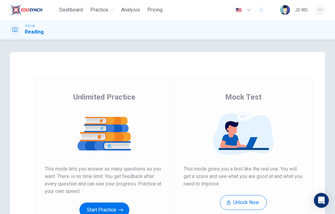
click at [114, 211] on button "Start Practice" at bounding box center [104, 210] width 50 height 15
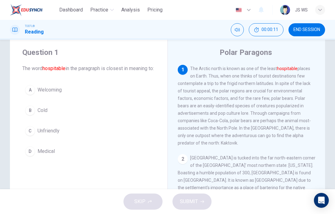
scroll to position [16, 0]
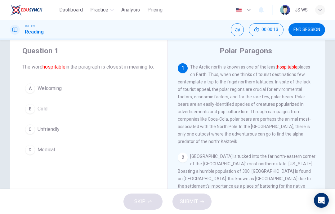
click at [130, 109] on button "B Cold" at bounding box center [88, 109] width 133 height 16
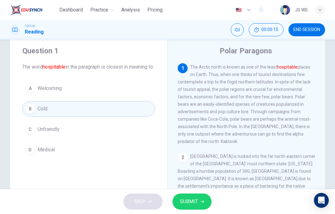
click at [192, 200] on span "SUBMIT" at bounding box center [189, 201] width 18 height 9
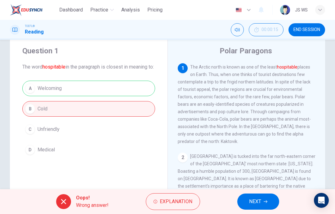
click at [260, 200] on span "NEXT" at bounding box center [255, 201] width 12 height 9
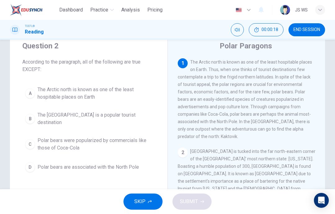
scroll to position [21, 0]
click at [256, 101] on span "The Arctic north is known as one of the least hospitable places on Earth. Thus,…" at bounding box center [245, 99] width 134 height 79
click at [133, 143] on span "Polar bears were popularized by commercials like those of Coca-Cola" at bounding box center [95, 144] width 115 height 15
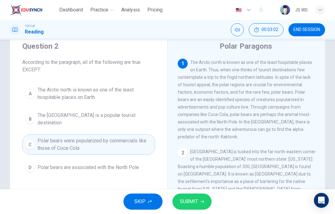
click at [137, 123] on button "B The [GEOGRAPHIC_DATA] is a popular tourist destination" at bounding box center [88, 119] width 133 height 20
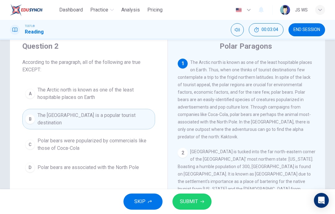
click at [195, 202] on span "SUBMIT" at bounding box center [189, 201] width 18 height 9
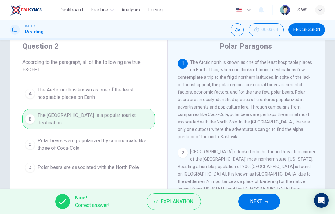
click at [261, 204] on span "NEXT" at bounding box center [256, 201] width 12 height 9
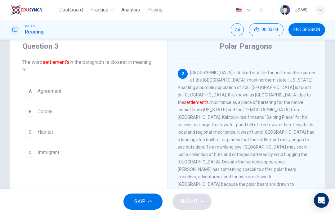
scroll to position [85, 0]
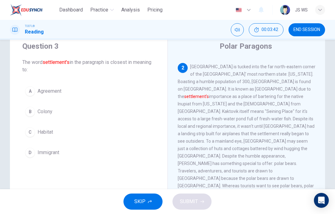
click at [134, 133] on button "C Habitat" at bounding box center [88, 132] width 133 height 16
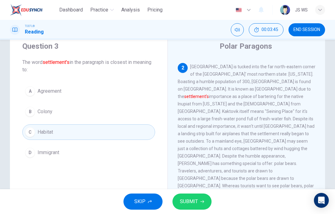
click at [188, 202] on span "SUBMIT" at bounding box center [189, 201] width 18 height 9
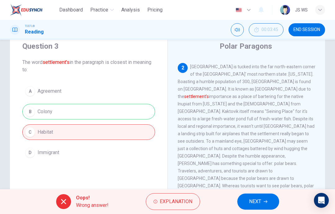
click at [263, 200] on button "NEXT" at bounding box center [258, 202] width 42 height 16
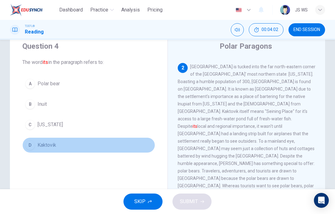
click at [134, 143] on button "D Kaktovik" at bounding box center [88, 145] width 133 height 16
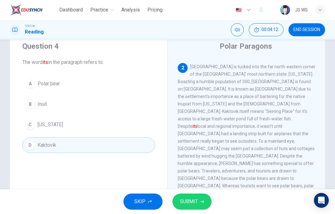
click at [197, 203] on span "SUBMIT" at bounding box center [189, 201] width 18 height 9
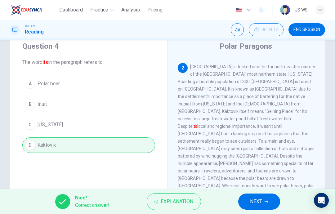
click at [259, 202] on span "NEXT" at bounding box center [256, 201] width 12 height 9
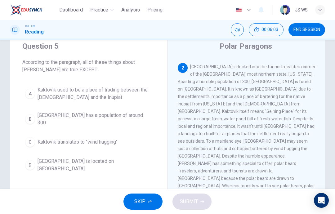
click at [138, 92] on span "Kaktovik used to be a place of trading between the [DEMOGRAPHIC_DATA] and the I…" at bounding box center [95, 93] width 115 height 15
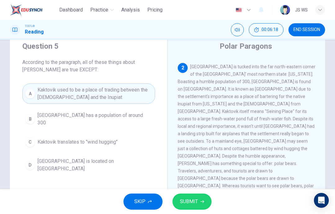
click at [132, 137] on button "C Kaktovik translates to "wind hugging"" at bounding box center [88, 142] width 133 height 16
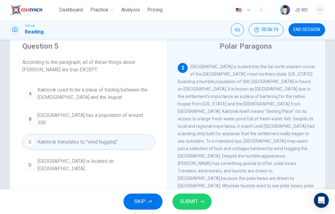
click at [187, 200] on span "SUBMIT" at bounding box center [189, 201] width 18 height 9
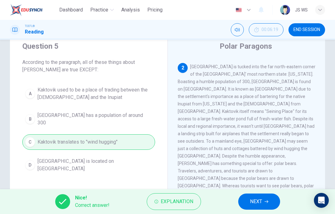
click at [260, 201] on span "NEXT" at bounding box center [256, 201] width 12 height 9
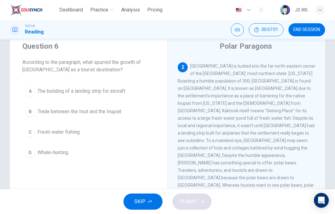
scroll to position [86, 0]
click at [125, 92] on span "The building of a landing strip for aircraft" at bounding box center [82, 90] width 88 height 7
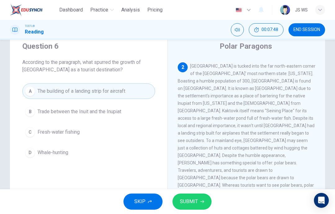
click at [190, 200] on span "SUBMIT" at bounding box center [189, 201] width 18 height 9
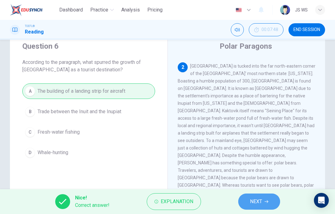
click at [258, 203] on span "NEXT" at bounding box center [256, 201] width 12 height 9
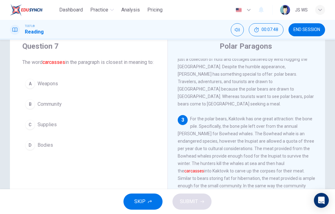
scroll to position [193, 0]
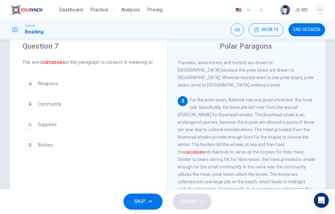
click at [90, 132] on button "C Supplies" at bounding box center [88, 125] width 133 height 16
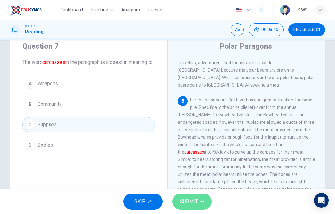
click at [194, 202] on span "SUBMIT" at bounding box center [189, 201] width 18 height 9
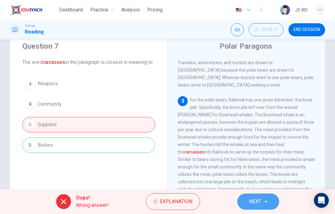
click at [261, 198] on span "NEXT" at bounding box center [255, 201] width 12 height 9
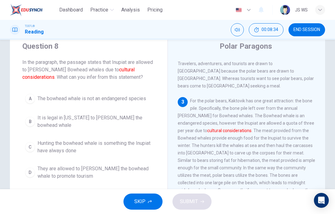
scroll to position [192, 0]
click at [102, 144] on span "Hunting the bowhead whale is something the Inupiat have always done" at bounding box center [95, 147] width 115 height 15
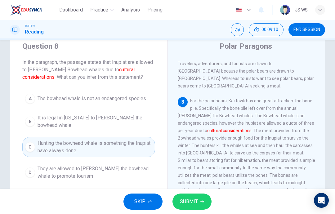
click at [194, 204] on span "SUBMIT" at bounding box center [189, 201] width 18 height 9
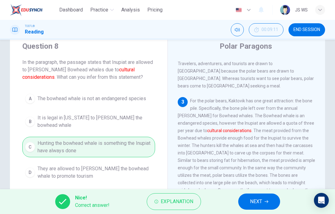
click at [252, 201] on span "NEXT" at bounding box center [256, 201] width 12 height 9
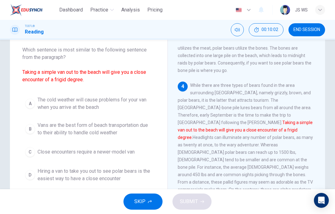
scroll to position [33, 0]
click at [119, 176] on span "Hiring a van to take you out to see polar bears is the easiest way to have a cl…" at bounding box center [95, 174] width 115 height 15
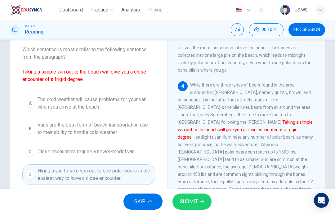
click at [190, 200] on span "SUBMIT" at bounding box center [189, 201] width 18 height 9
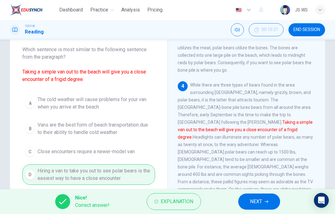
click at [252, 201] on span "NEXT" at bounding box center [256, 201] width 12 height 9
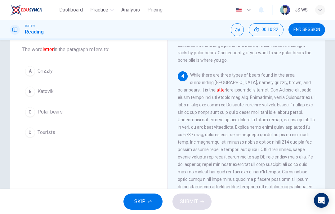
scroll to position [18, 0]
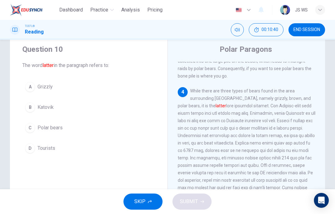
click at [119, 86] on button "A Grizzly" at bounding box center [88, 87] width 133 height 16
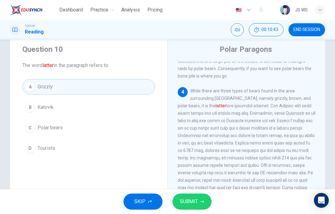
click at [193, 202] on span "SUBMIT" at bounding box center [189, 201] width 18 height 9
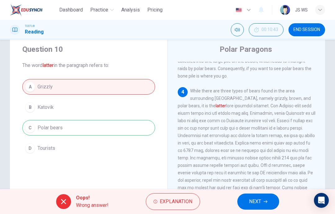
click at [260, 202] on span "NEXT" at bounding box center [255, 201] width 12 height 9
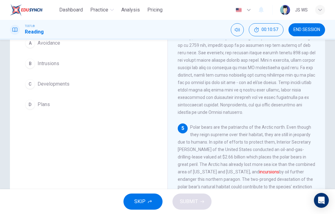
scroll to position [60, 0]
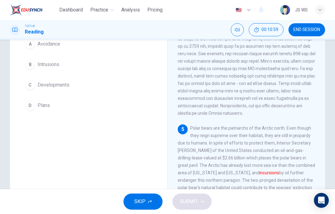
click at [136, 72] on button "B Intrusions" at bounding box center [88, 65] width 133 height 16
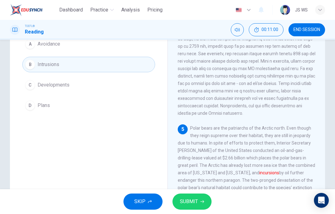
click at [198, 199] on button "SUBMIT" at bounding box center [191, 202] width 39 height 16
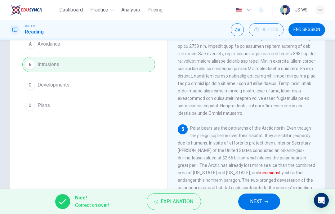
click at [262, 199] on span "NEXT" at bounding box center [256, 201] width 12 height 9
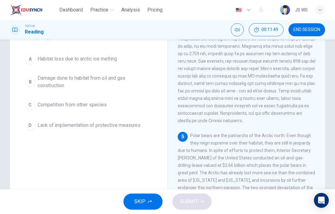
scroll to position [29, 0]
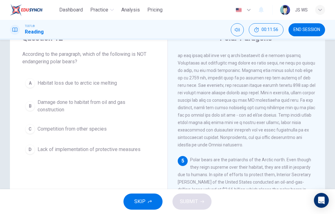
click at [135, 132] on button "C Competition from other species" at bounding box center [88, 129] width 133 height 16
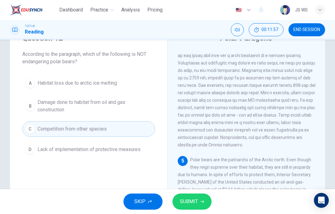
click at [194, 200] on span "SUBMIT" at bounding box center [189, 201] width 18 height 9
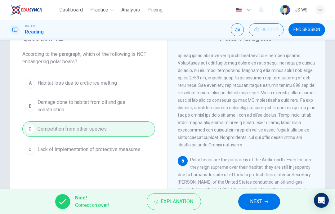
click at [261, 200] on span "NEXT" at bounding box center [256, 201] width 12 height 9
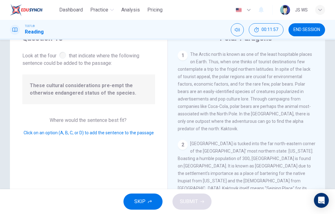
scroll to position [147, 0]
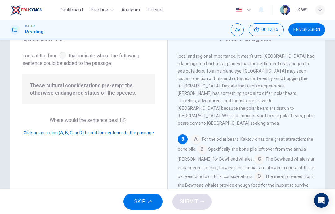
click at [254, 172] on input at bounding box center [259, 177] width 10 height 10
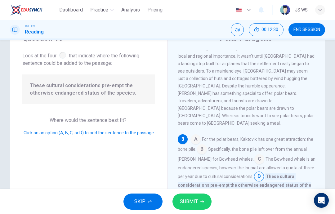
click at [200, 200] on icon "button" at bounding box center [202, 202] width 4 height 4
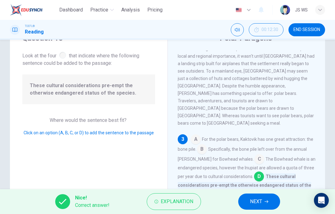
click at [254, 202] on span "NEXT" at bounding box center [256, 201] width 12 height 9
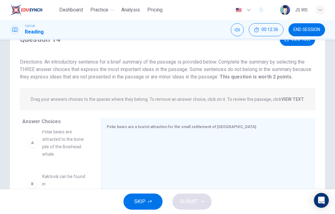
scroll to position [7, 0]
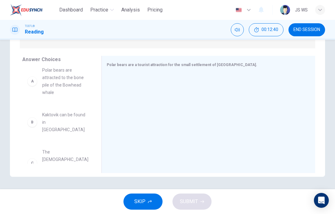
click at [72, 143] on div "C The Inuit people founded Kaktovik" at bounding box center [56, 163] width 69 height 40
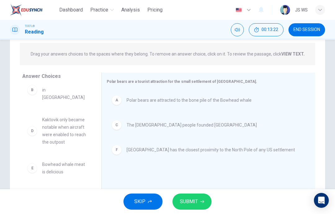
scroll to position [4, 0]
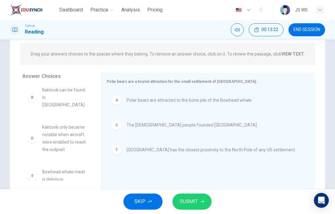
click at [195, 201] on span "SUBMIT" at bounding box center [189, 201] width 18 height 9
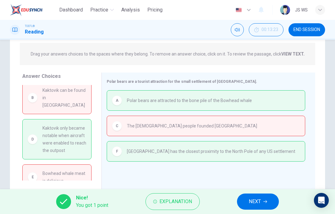
click at [254, 203] on span "NEXT" at bounding box center [255, 201] width 12 height 9
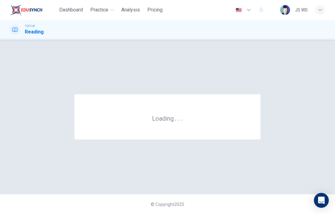
scroll to position [0, 0]
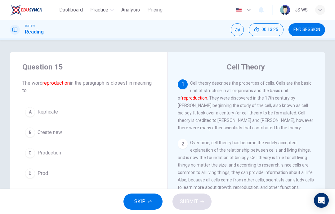
click at [310, 29] on span "END SESSION" at bounding box center [306, 29] width 27 height 5
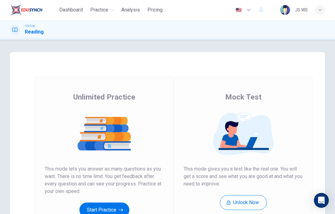
click at [109, 209] on button "Start Practice" at bounding box center [104, 210] width 50 height 15
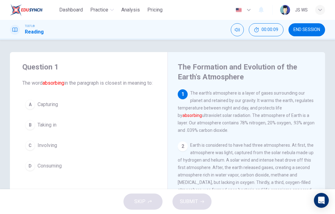
click at [121, 153] on button "C Involving" at bounding box center [88, 146] width 133 height 16
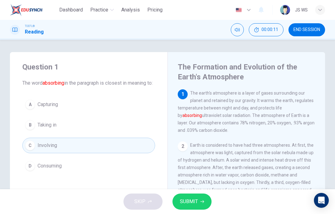
click at [195, 203] on span "SUBMIT" at bounding box center [189, 201] width 18 height 9
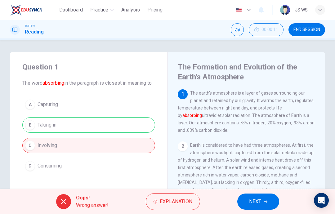
click at [263, 199] on button "NEXT" at bounding box center [258, 202] width 42 height 16
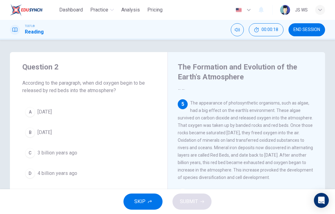
scroll to position [243, 0]
click at [139, 107] on button "A [DATE]" at bounding box center [88, 112] width 133 height 16
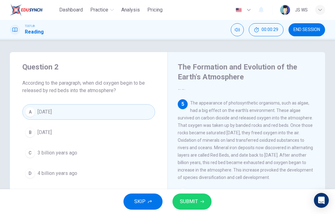
click at [196, 200] on span "SUBMIT" at bounding box center [189, 201] width 18 height 9
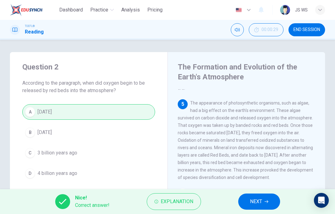
click at [256, 200] on span "NEXT" at bounding box center [256, 201] width 12 height 9
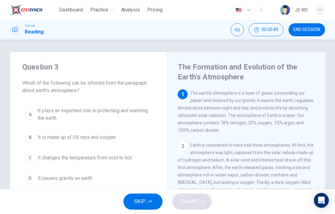
scroll to position [0, 0]
click at [151, 111] on span "It plays an important role in protecting and warming the earth" at bounding box center [95, 114] width 115 height 15
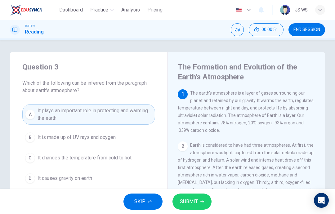
click at [200, 203] on button "SUBMIT" at bounding box center [191, 202] width 39 height 16
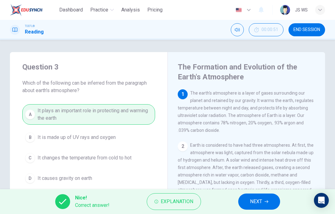
click at [249, 202] on button "NEXT" at bounding box center [259, 202] width 42 height 16
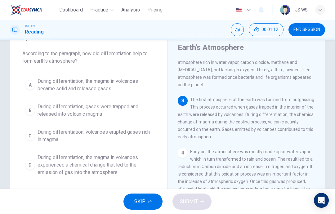
scroll to position [29, 0]
click at [127, 173] on span "During differentiation, the magma in volcanoes experienced a chemical change th…" at bounding box center [95, 165] width 115 height 22
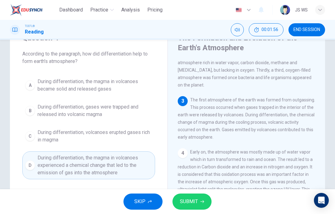
click at [190, 204] on span "SUBMIT" at bounding box center [189, 201] width 18 height 9
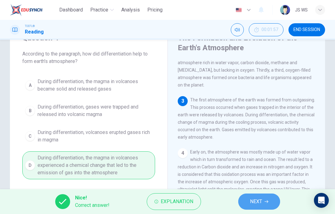
click at [252, 197] on button "NEXT" at bounding box center [259, 202] width 42 height 16
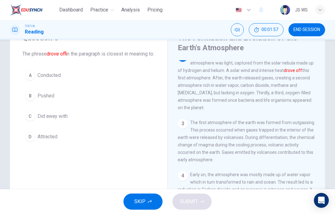
scroll to position [54, 0]
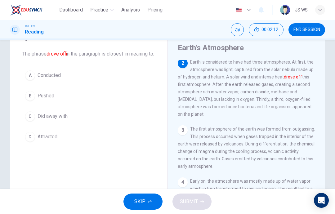
click at [83, 145] on button "D Attracted" at bounding box center [88, 137] width 133 height 16
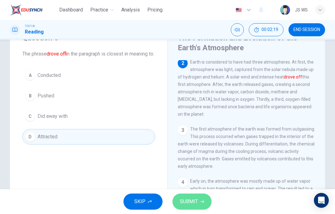
click at [191, 207] on button "SUBMIT" at bounding box center [191, 202] width 39 height 16
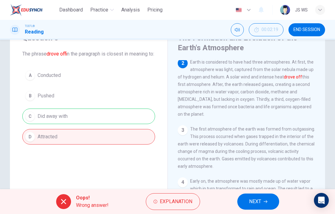
click at [251, 209] on button "NEXT" at bounding box center [258, 202] width 42 height 16
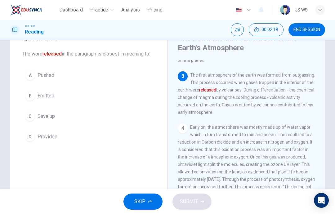
scroll to position [116, 0]
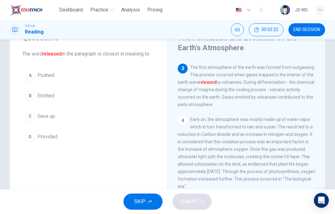
click at [116, 96] on button "B Emitted" at bounding box center [88, 96] width 133 height 16
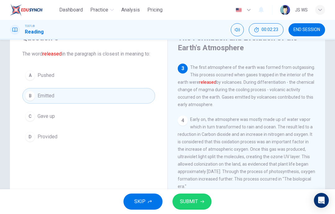
click at [190, 208] on button "SUBMIT" at bounding box center [191, 202] width 39 height 16
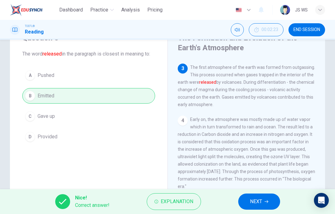
click at [259, 198] on span "NEXT" at bounding box center [256, 201] width 12 height 9
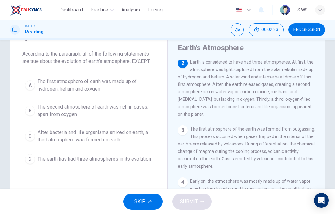
scroll to position [54, 0]
click at [112, 92] on span "The first atmosphere of earth was made up of hydrogen, helium and oxygen" at bounding box center [95, 85] width 115 height 15
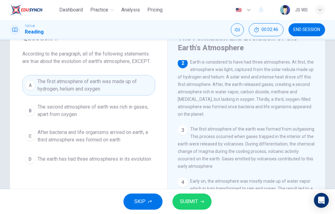
click at [195, 204] on span "SUBMIT" at bounding box center [189, 201] width 18 height 9
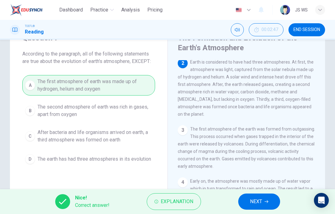
click at [253, 200] on span "NEXT" at bounding box center [256, 201] width 12 height 9
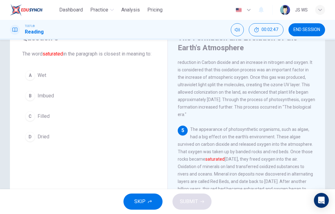
scroll to position [224, 0]
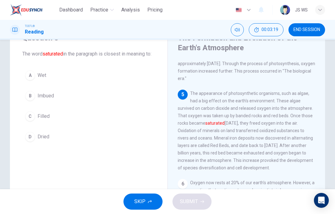
click at [129, 104] on button "B Imbued" at bounding box center [88, 96] width 133 height 16
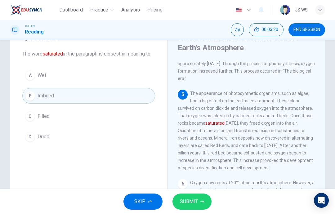
click at [194, 203] on span "SUBMIT" at bounding box center [189, 201] width 18 height 9
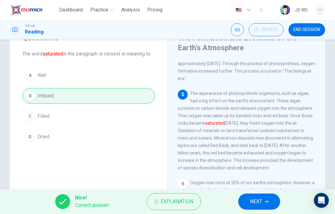
click at [250, 197] on button "NEXT" at bounding box center [259, 202] width 42 height 16
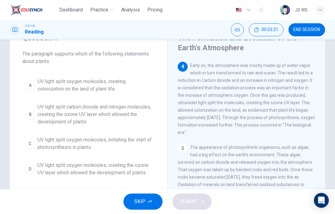
scroll to position [170, 0]
click at [120, 121] on span "UV light split carbon dioxide and nitrogen molecules, creating the ozone UV lay…" at bounding box center [95, 114] width 115 height 22
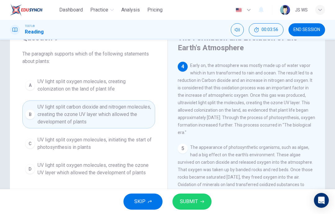
click at [190, 203] on span "SUBMIT" at bounding box center [189, 201] width 18 height 9
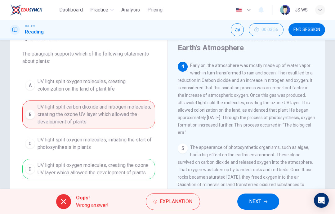
click at [256, 208] on button "NEXT" at bounding box center [258, 202] width 42 height 16
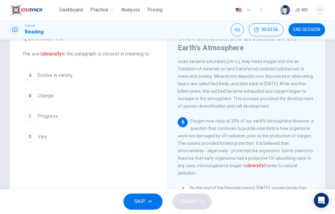
scroll to position [285, 0]
click at [89, 75] on button "A Evolve in variety" at bounding box center [88, 76] width 133 height 16
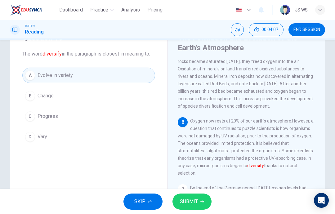
click at [195, 190] on div "SKIP SUBMIT" at bounding box center [167, 201] width 335 height 25
click at [200, 203] on icon "button" at bounding box center [202, 202] width 4 height 4
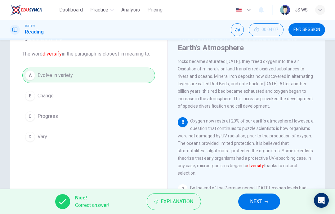
click at [266, 200] on icon "button" at bounding box center [267, 202] width 4 height 4
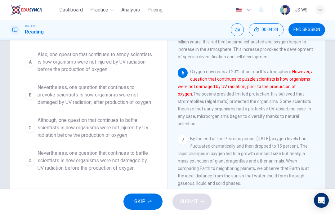
scroll to position [77, 0]
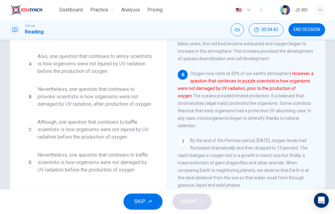
click at [134, 92] on span "Nevertheless, one question that continues to provoke scientists is how organism…" at bounding box center [95, 97] width 115 height 22
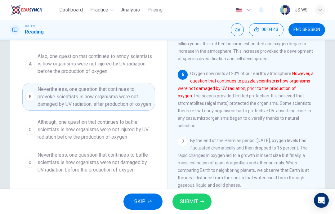
click at [199, 202] on button "SUBMIT" at bounding box center [191, 202] width 39 height 16
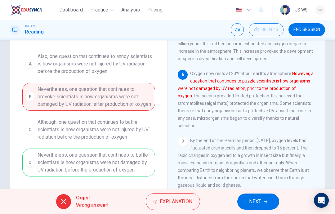
click at [265, 203] on button "NEXT" at bounding box center [258, 202] width 42 height 16
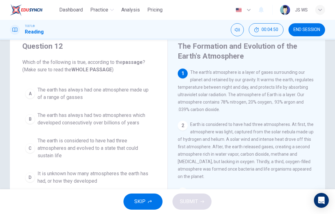
scroll to position [27, 0]
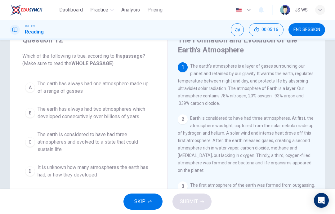
click at [149, 139] on span "The earth is considered to have had three atmospheres and evolved to a state th…" at bounding box center [95, 142] width 115 height 22
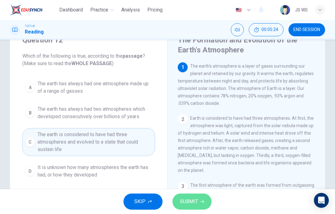
click at [199, 203] on button "SUBMIT" at bounding box center [191, 202] width 39 height 16
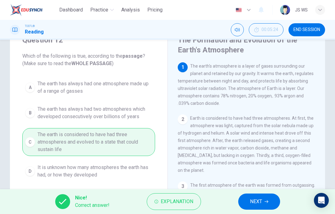
click at [269, 208] on button "NEXT" at bounding box center [259, 202] width 42 height 16
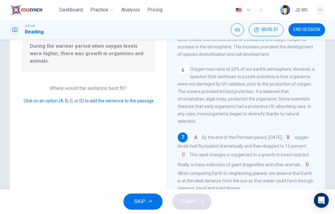
scroll to position [77, 0]
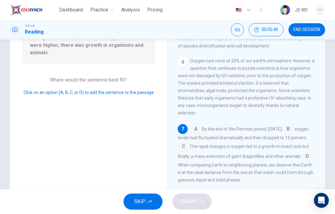
click at [188, 147] on input at bounding box center [183, 147] width 10 height 10
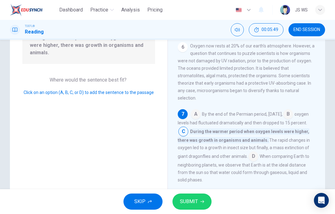
scroll to position [315, 0]
click at [208, 199] on button "SUBMIT" at bounding box center [191, 202] width 39 height 16
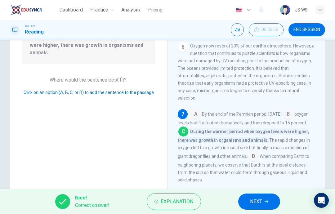
click at [264, 201] on button "NEXT" at bounding box center [259, 202] width 42 height 16
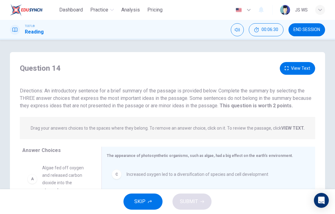
scroll to position [0, 0]
click at [301, 66] on button "View Text" at bounding box center [297, 68] width 35 height 13
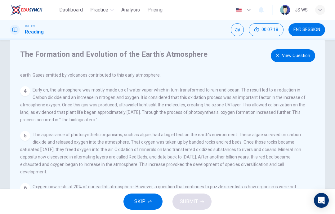
scroll to position [13, 0]
click at [289, 57] on button "View Question" at bounding box center [293, 55] width 44 height 13
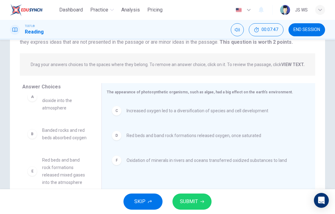
scroll to position [19, 0]
click at [196, 197] on button "SUBMIT" at bounding box center [191, 202] width 39 height 16
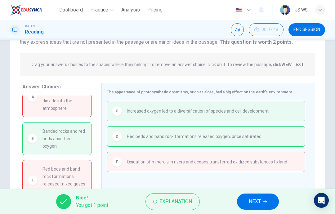
click at [259, 199] on span "NEXT" at bounding box center [255, 201] width 12 height 9
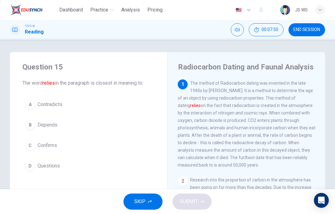
click at [316, 31] on span "END SESSION" at bounding box center [306, 29] width 27 height 5
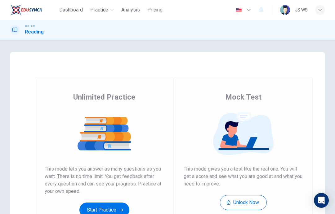
click at [109, 212] on button "Start Practice" at bounding box center [104, 210] width 50 height 15
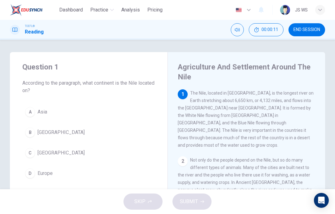
click at [131, 151] on button "C Africa" at bounding box center [88, 153] width 133 height 16
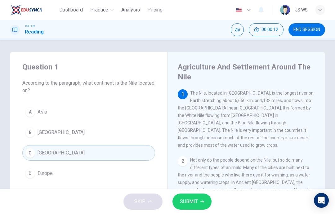
click at [199, 200] on button "SUBMIT" at bounding box center [191, 202] width 39 height 16
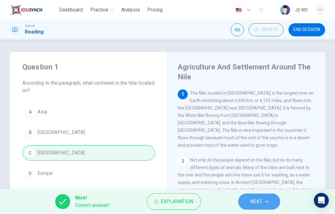
click at [257, 199] on span "NEXT" at bounding box center [256, 201] width 12 height 9
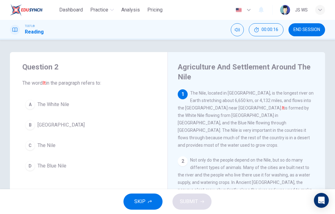
click at [137, 148] on button "C The Nile" at bounding box center [88, 146] width 133 height 16
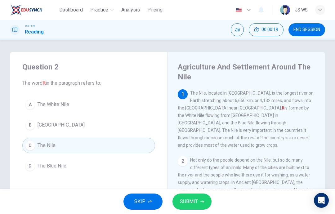
click at [197, 200] on span "SUBMIT" at bounding box center [189, 201] width 18 height 9
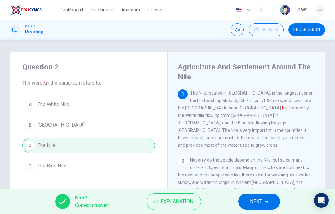
click at [264, 204] on button "NEXT" at bounding box center [259, 202] width 42 height 16
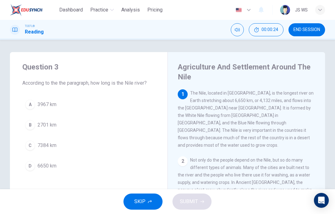
click at [146, 166] on button "D 6650 km" at bounding box center [88, 166] width 133 height 16
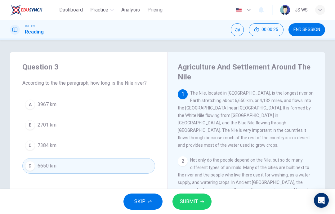
click at [197, 201] on span "SUBMIT" at bounding box center [189, 201] width 18 height 9
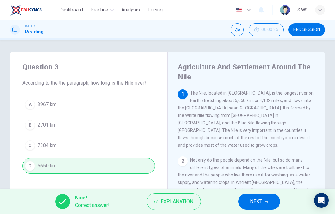
click at [259, 200] on span "NEXT" at bounding box center [256, 201] width 12 height 9
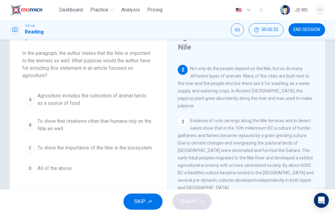
scroll to position [30, 0]
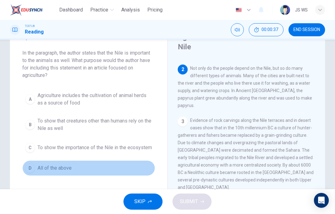
click at [143, 170] on button "D All of the above" at bounding box center [88, 168] width 133 height 16
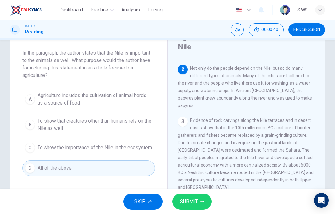
click at [203, 201] on icon "button" at bounding box center [202, 202] width 4 height 4
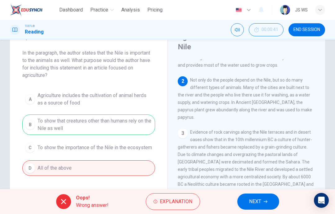
scroll to position [50, 0]
click at [263, 199] on button "NEXT" at bounding box center [258, 202] width 42 height 16
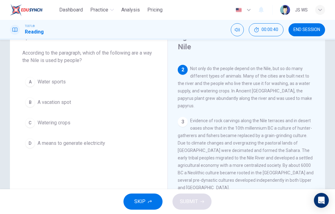
scroll to position [62, 0]
click at [279, 200] on div "SKIP SUBMIT" at bounding box center [167, 201] width 335 height 25
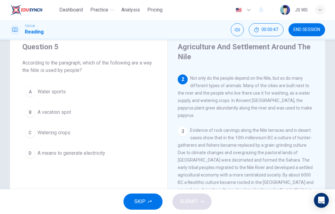
scroll to position [20, 0]
click at [145, 127] on button "C Watering crops" at bounding box center [88, 133] width 133 height 16
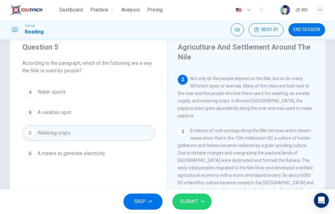
click at [199, 201] on button "SUBMIT" at bounding box center [191, 202] width 39 height 16
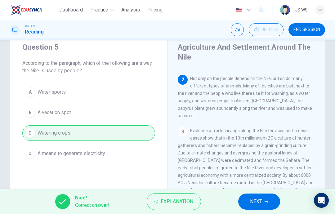
click at [263, 198] on button "NEXT" at bounding box center [259, 202] width 42 height 16
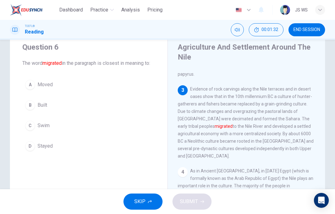
scroll to position [108, 0]
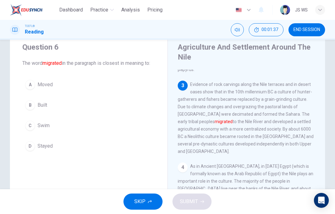
click at [154, 92] on button "A Moved" at bounding box center [88, 85] width 133 height 16
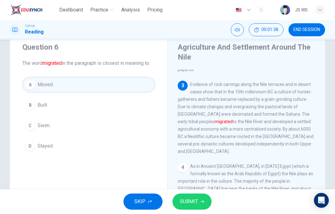
click at [197, 203] on span "SUBMIT" at bounding box center [189, 201] width 18 height 9
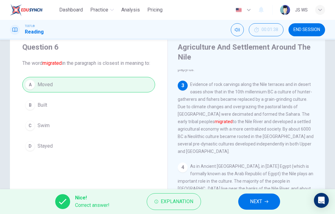
click at [265, 195] on button "NEXT" at bounding box center [259, 202] width 42 height 16
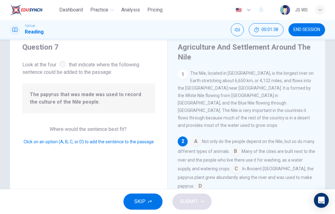
scroll to position [62, 0]
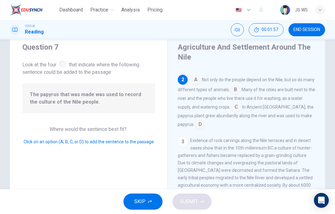
click at [231, 103] on input at bounding box center [236, 108] width 10 height 10
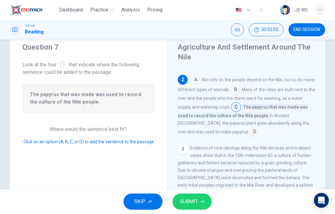
click at [250, 127] on input at bounding box center [255, 132] width 10 height 10
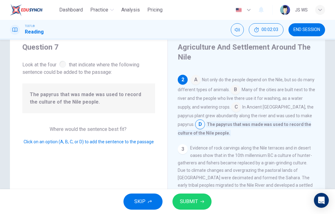
click at [193, 204] on span "SUBMIT" at bounding box center [189, 201] width 18 height 9
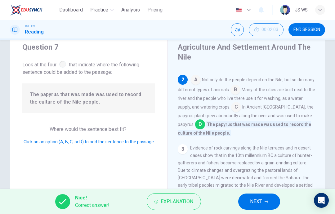
click at [262, 196] on button "NEXT" at bounding box center [259, 202] width 42 height 16
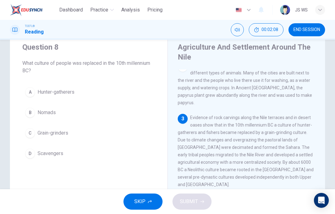
scroll to position [78, 0]
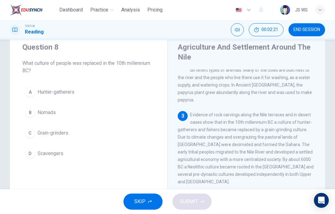
click at [143, 89] on button "A Hunter-gatherers" at bounding box center [88, 92] width 133 height 16
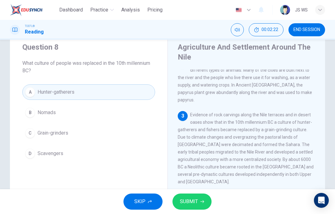
click at [199, 203] on button "SUBMIT" at bounding box center [191, 202] width 39 height 16
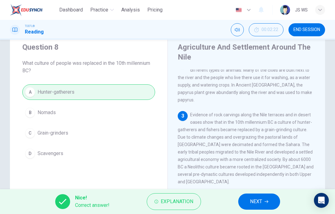
click at [249, 203] on button "NEXT" at bounding box center [259, 202] width 42 height 16
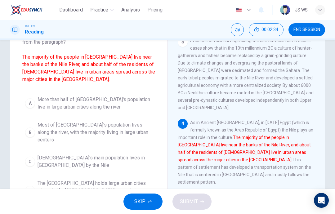
scroll to position [48, 0]
click at [145, 126] on span "Most of [GEOGRAPHIC_DATA]'s population lives along the river, with the majority…" at bounding box center [95, 133] width 115 height 22
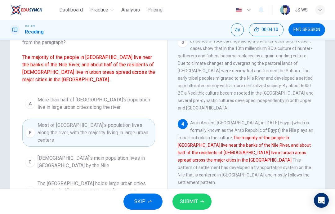
click at [190, 200] on span "SUBMIT" at bounding box center [189, 201] width 18 height 9
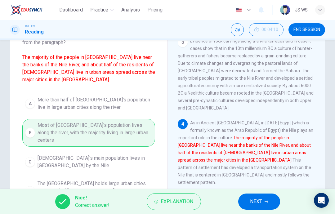
click at [256, 198] on span "NEXT" at bounding box center [256, 201] width 12 height 9
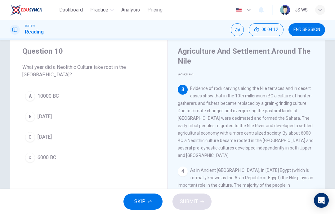
scroll to position [16, 0]
click at [121, 157] on button "D 6000 BC" at bounding box center [88, 158] width 133 height 16
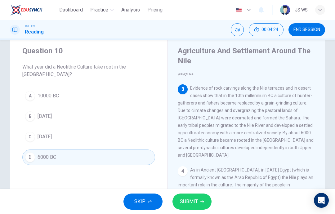
click at [194, 198] on span "SUBMIT" at bounding box center [189, 201] width 18 height 9
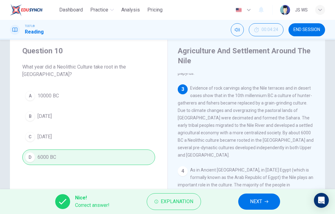
click at [260, 199] on span "NEXT" at bounding box center [256, 201] width 12 height 9
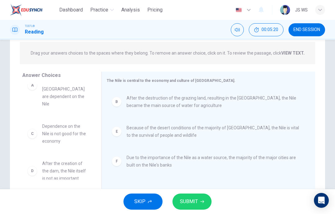
scroll to position [19, 0]
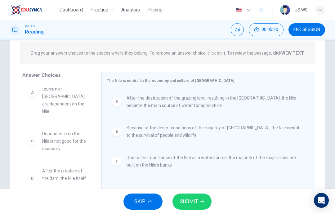
click at [196, 199] on span "SUBMIT" at bounding box center [189, 201] width 18 height 9
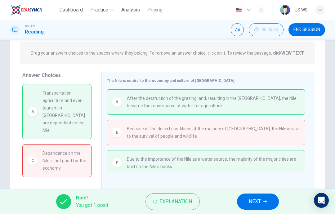
scroll to position [0, 0]
click at [261, 200] on span "NEXT" at bounding box center [255, 201] width 12 height 9
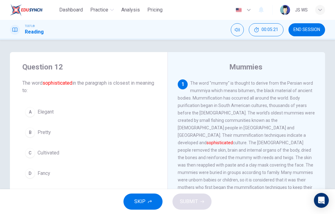
click at [311, 28] on span "END SESSION" at bounding box center [306, 29] width 27 height 5
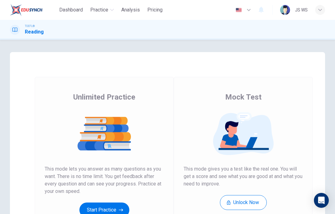
click at [114, 209] on button "Start Practice" at bounding box center [104, 210] width 50 height 15
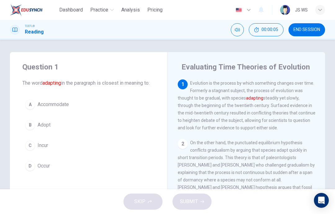
click at [119, 107] on button "A Accommodate" at bounding box center [88, 105] width 133 height 16
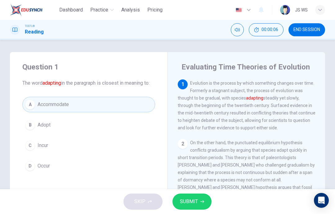
click at [196, 200] on span "SUBMIT" at bounding box center [189, 201] width 18 height 9
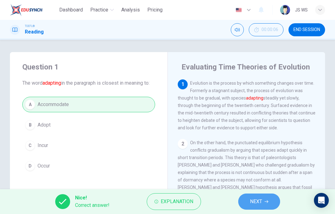
click at [265, 201] on icon "button" at bounding box center [267, 202] width 4 height 4
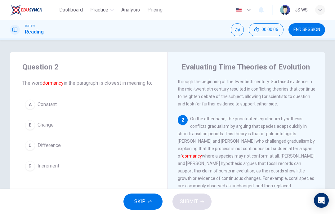
scroll to position [31, 0]
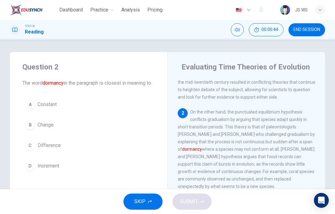
click at [132, 150] on button "C Difference" at bounding box center [88, 146] width 133 height 16
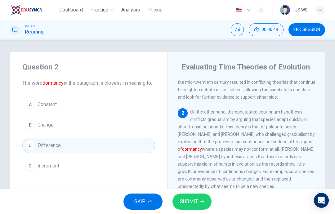
click at [149, 174] on button "D Increment" at bounding box center [88, 166] width 133 height 16
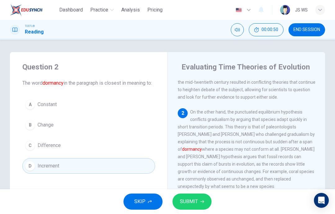
click at [194, 199] on span "SUBMIT" at bounding box center [189, 201] width 18 height 9
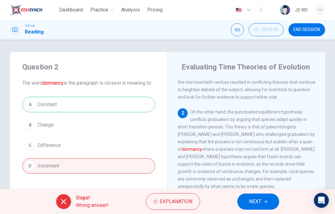
click at [258, 201] on span "NEXT" at bounding box center [255, 201] width 12 height 9
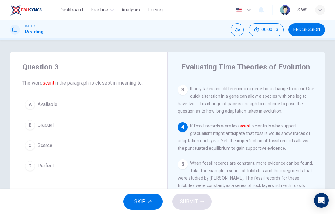
scroll to position [143, 0]
click at [147, 121] on button "B Gradual" at bounding box center [88, 125] width 133 height 16
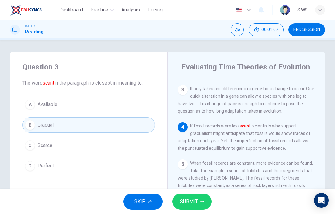
click at [199, 199] on button "SUBMIT" at bounding box center [191, 202] width 39 height 16
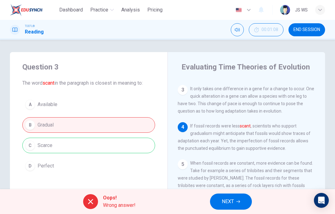
click at [238, 201] on icon "button" at bounding box center [238, 202] width 4 height 4
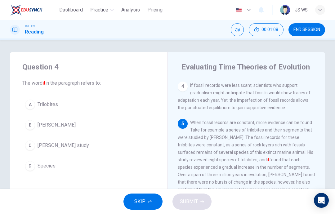
scroll to position [193, 0]
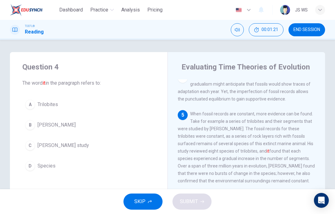
click at [138, 101] on button "A Trilobites" at bounding box center [88, 105] width 133 height 16
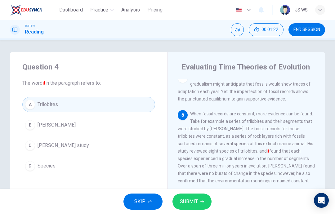
click at [198, 199] on button "SUBMIT" at bounding box center [191, 202] width 39 height 16
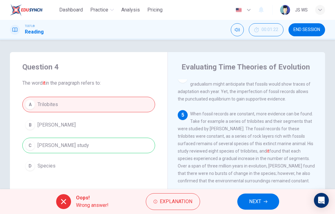
click at [266, 202] on icon "button" at bounding box center [266, 202] width 4 height 4
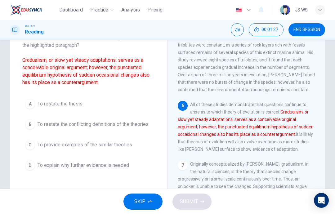
scroll to position [43, 0]
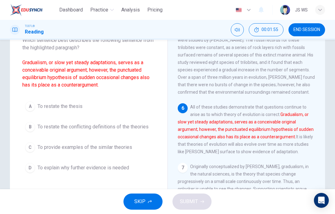
click at [143, 170] on button "D To explain why further evidence is needed" at bounding box center [88, 168] width 133 height 16
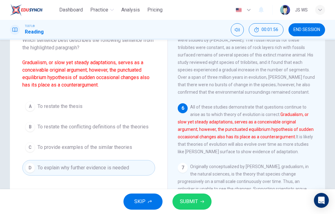
click at [201, 199] on button "SUBMIT" at bounding box center [191, 202] width 39 height 16
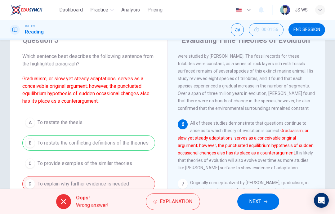
scroll to position [29, 0]
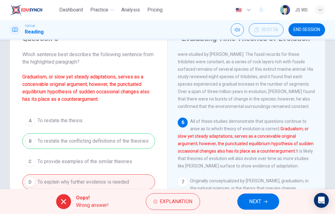
click at [1, 212] on div "Oops! Wrong answer! Explanation NEXT" at bounding box center [167, 201] width 335 height 25
click at [266, 203] on button "NEXT" at bounding box center [258, 202] width 42 height 16
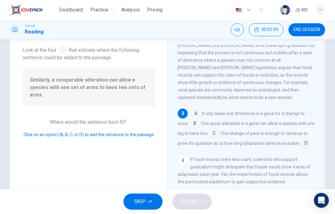
scroll to position [34, 0]
click at [219, 139] on input at bounding box center [214, 134] width 10 height 10
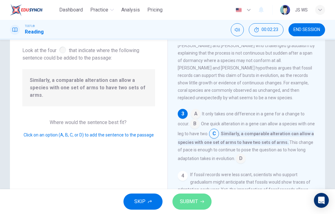
click at [198, 203] on button "SUBMIT" at bounding box center [191, 202] width 39 height 16
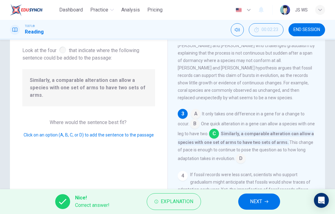
click at [260, 199] on span "NEXT" at bounding box center [256, 201] width 12 height 9
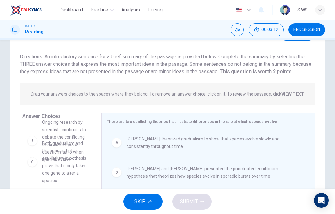
scroll to position [24, 0]
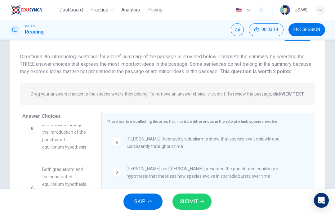
click at [199, 201] on button "SUBMIT" at bounding box center [191, 202] width 39 height 16
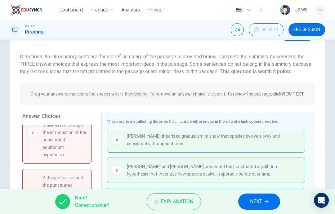
scroll to position [3, 0]
click at [259, 202] on span "NEXT" at bounding box center [256, 201] width 12 height 9
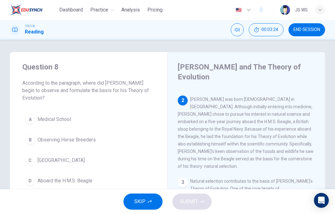
scroll to position [90, 0]
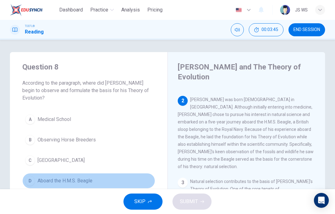
click at [114, 184] on button "D Aboard the H.M.S. Beagle" at bounding box center [88, 181] width 133 height 16
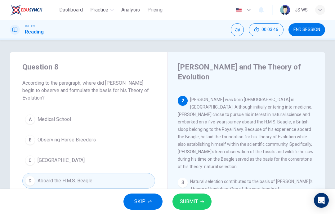
click at [185, 209] on button "SUBMIT" at bounding box center [191, 202] width 39 height 16
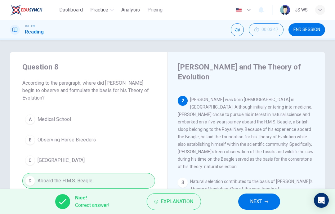
click at [265, 198] on button "NEXT" at bounding box center [259, 202] width 42 height 16
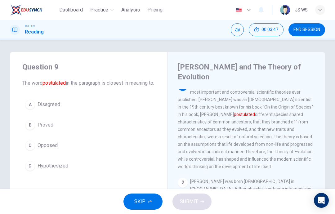
scroll to position [0, 0]
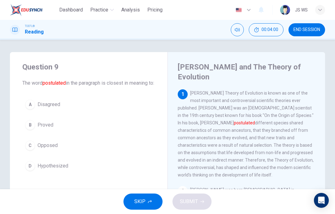
click at [155, 172] on button "D Hypothesized" at bounding box center [88, 166] width 133 height 16
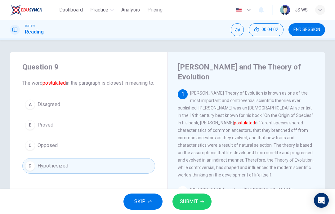
click at [198, 208] on button "SUBMIT" at bounding box center [191, 202] width 39 height 16
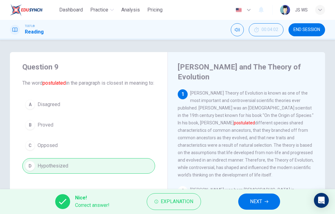
click at [261, 203] on span "NEXT" at bounding box center [256, 201] width 12 height 9
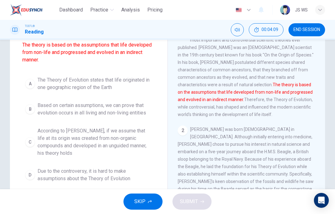
scroll to position [59, 0]
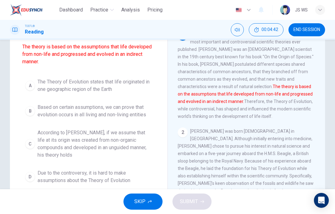
click at [115, 143] on span "According to [PERSON_NAME], if we assume that life at its origin was created fr…" at bounding box center [95, 144] width 115 height 30
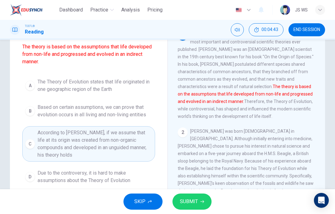
click at [196, 201] on span "SUBMIT" at bounding box center [189, 201] width 18 height 9
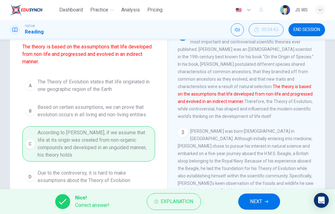
click at [263, 200] on button "NEXT" at bounding box center [259, 202] width 42 height 16
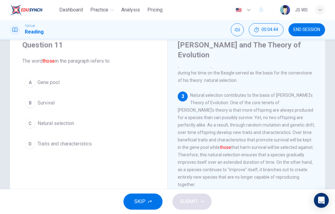
scroll to position [21, 0]
click at [121, 146] on button "D Traits and characteristics" at bounding box center [88, 145] width 133 height 16
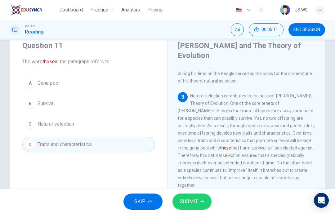
click at [199, 202] on button "SUBMIT" at bounding box center [191, 202] width 39 height 16
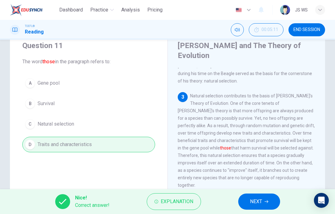
click at [261, 194] on button "NEXT" at bounding box center [259, 202] width 42 height 16
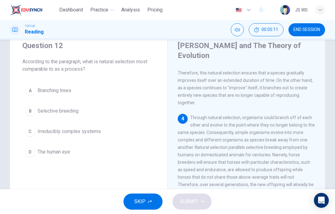
scroll to position [247, 0]
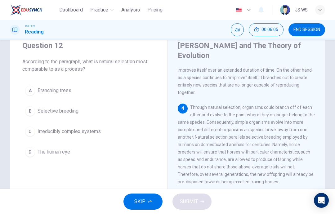
click at [133, 83] on button "A Branching trees" at bounding box center [88, 91] width 133 height 16
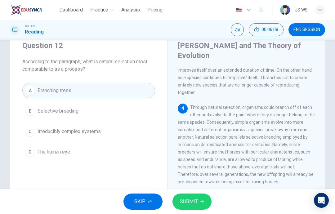
click at [197, 202] on span "SUBMIT" at bounding box center [189, 201] width 18 height 9
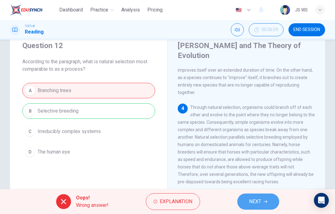
click at [263, 202] on button "NEXT" at bounding box center [258, 202] width 42 height 16
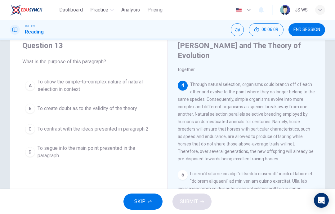
scroll to position [278, 0]
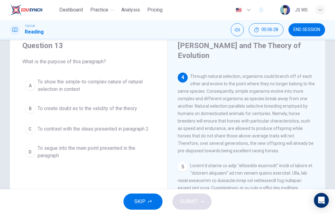
click at [136, 87] on span "To show the simple-to-complex nature of natural selection in context" at bounding box center [95, 85] width 115 height 15
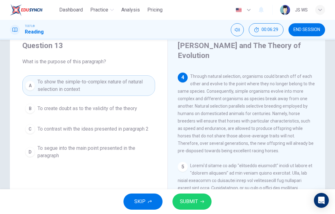
click at [199, 200] on button "SUBMIT" at bounding box center [191, 202] width 39 height 16
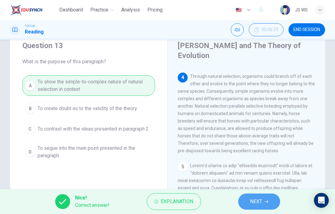
click at [262, 198] on span "NEXT" at bounding box center [256, 201] width 12 height 9
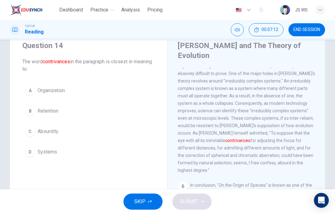
scroll to position [400, 0]
click at [94, 96] on button "A Organization" at bounding box center [88, 91] width 133 height 16
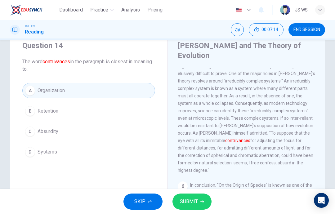
click at [197, 204] on span "SUBMIT" at bounding box center [189, 201] width 18 height 9
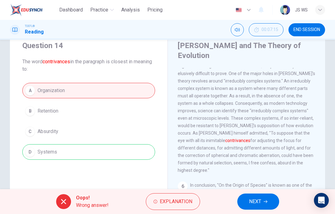
click at [266, 202] on icon "button" at bounding box center [266, 202] width 4 height 4
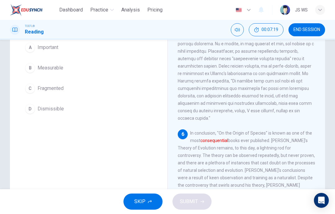
scroll to position [64, 0]
click at [108, 46] on button "A Important" at bounding box center [88, 48] width 133 height 16
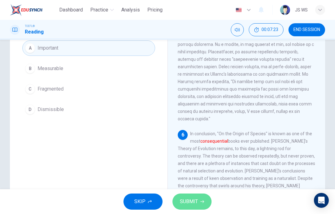
click at [198, 203] on button "SUBMIT" at bounding box center [191, 202] width 39 height 16
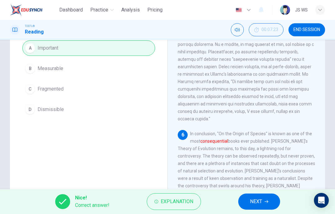
click at [261, 200] on span "NEXT" at bounding box center [256, 201] width 12 height 9
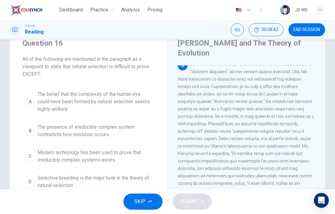
scroll to position [377, 0]
click at [148, 95] on span "The belief that the complexity of the human eye could have been formed by natur…" at bounding box center [95, 102] width 115 height 22
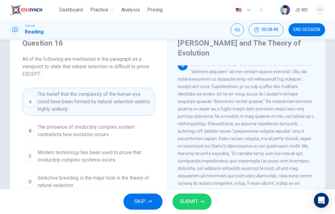
click at [196, 199] on span "SUBMIT" at bounding box center [189, 201] width 18 height 9
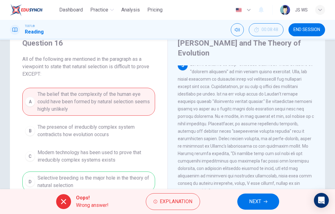
click at [264, 201] on icon "button" at bounding box center [266, 202] width 4 height 4
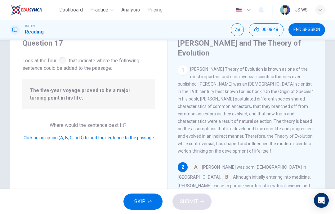
scroll to position [59, 0]
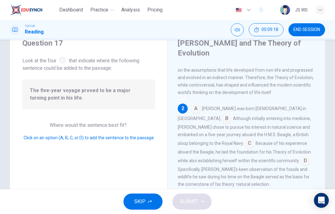
click at [254, 139] on input at bounding box center [249, 144] width 10 height 10
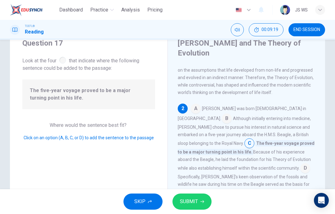
click at [207, 200] on button "SUBMIT" at bounding box center [191, 202] width 39 height 16
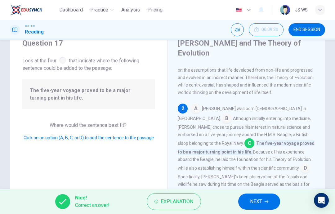
click at [265, 198] on button "NEXT" at bounding box center [259, 202] width 42 height 16
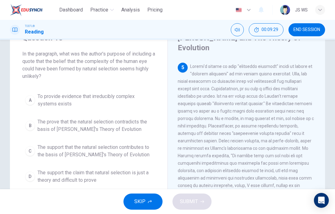
scroll to position [30, 0]
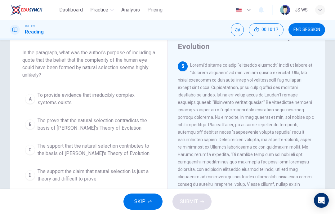
click at [134, 150] on span "The support that the natural selection contributes to the basis of [PERSON_NAME…" at bounding box center [95, 149] width 115 height 15
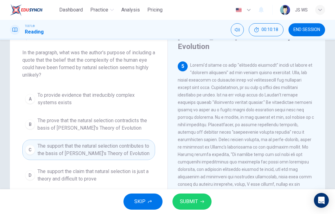
click at [199, 202] on button "SUBMIT" at bounding box center [191, 202] width 39 height 16
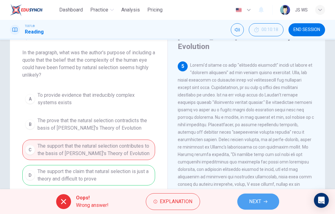
click at [269, 202] on button "NEXT" at bounding box center [258, 202] width 42 height 16
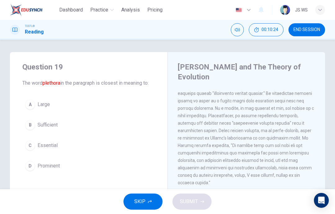
scroll to position [0, 0]
click at [136, 147] on button "C Essential" at bounding box center [88, 146] width 133 height 16
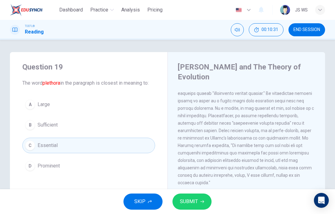
click at [150, 125] on button "B Sufficient" at bounding box center [88, 125] width 133 height 16
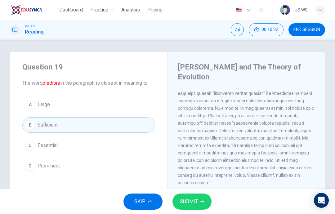
click at [199, 199] on button "SUBMIT" at bounding box center [191, 202] width 39 height 16
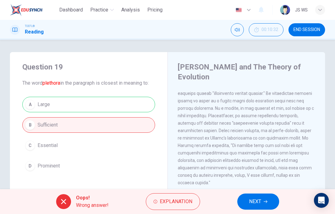
click at [263, 203] on button "NEXT" at bounding box center [258, 202] width 42 height 16
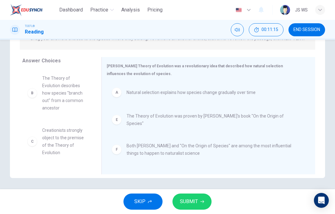
click at [192, 195] on button "SUBMIT" at bounding box center [191, 202] width 39 height 16
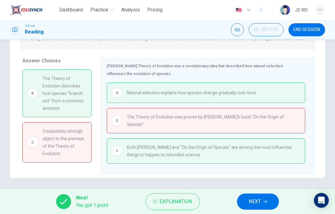
click at [276, 208] on button "NEXT" at bounding box center [258, 202] width 42 height 16
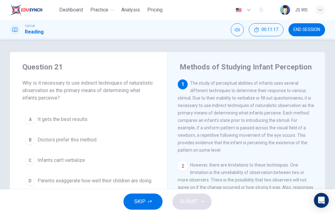
click at [316, 25] on button "END SESSION" at bounding box center [306, 29] width 37 height 13
